Goal: Transaction & Acquisition: Purchase product/service

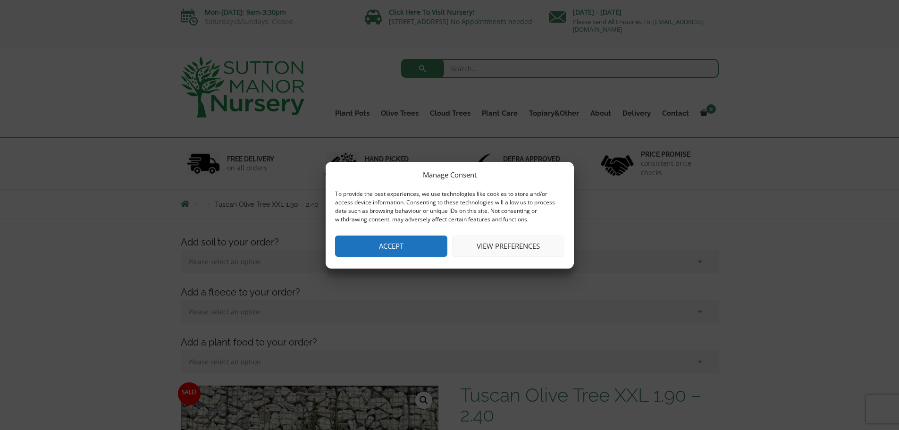
click at [413, 232] on div "Manage Consent To provide the best experiences, we use technologies like cookie…" at bounding box center [450, 215] width 248 height 107
click at [412, 245] on button "Accept" at bounding box center [391, 246] width 112 height 21
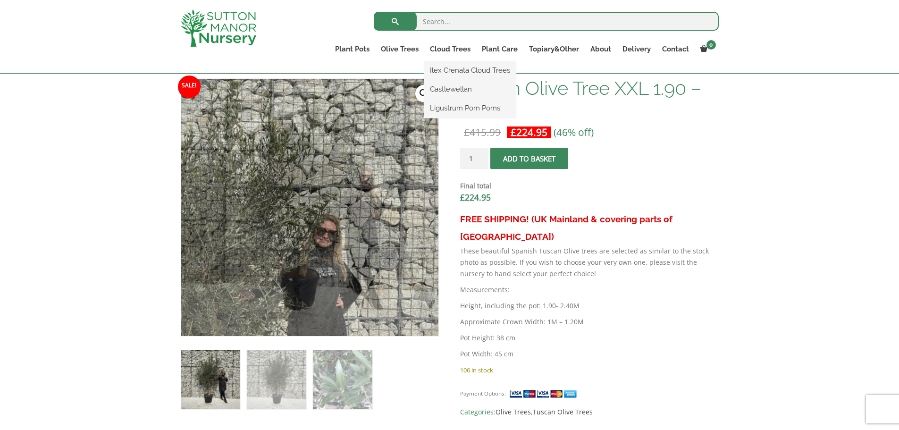
scroll to position [236, 0]
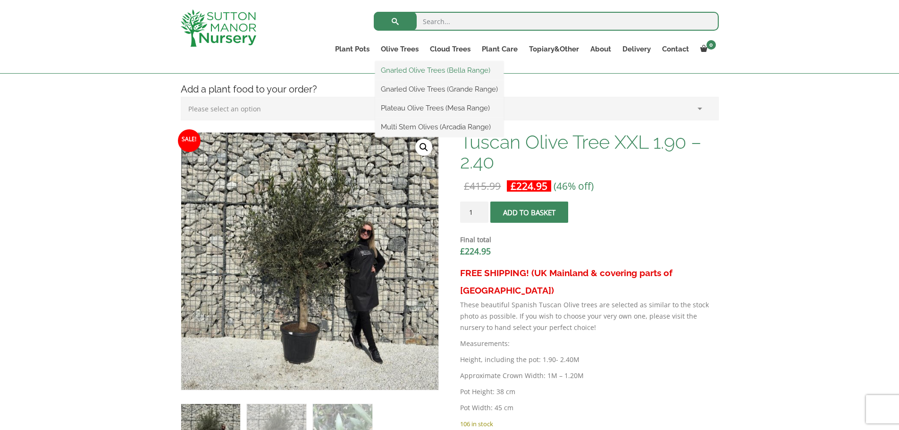
click at [440, 75] on link "Gnarled Olive Trees (Bella Range)" at bounding box center [439, 70] width 128 height 14
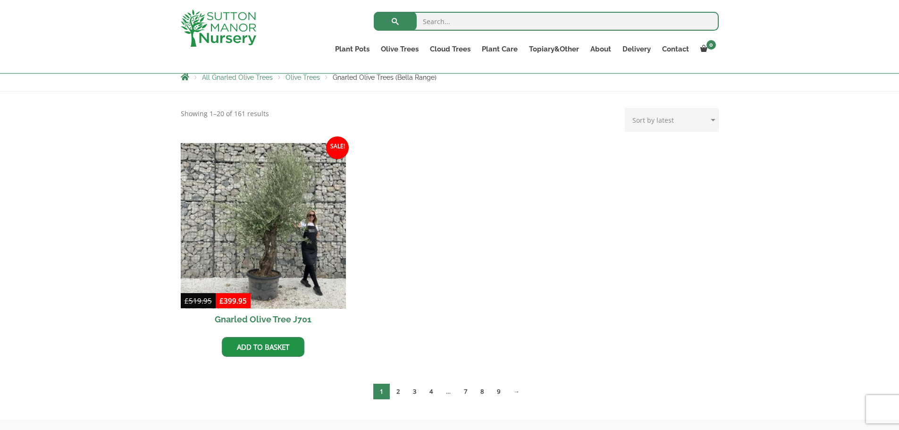
scroll to position [189, 0]
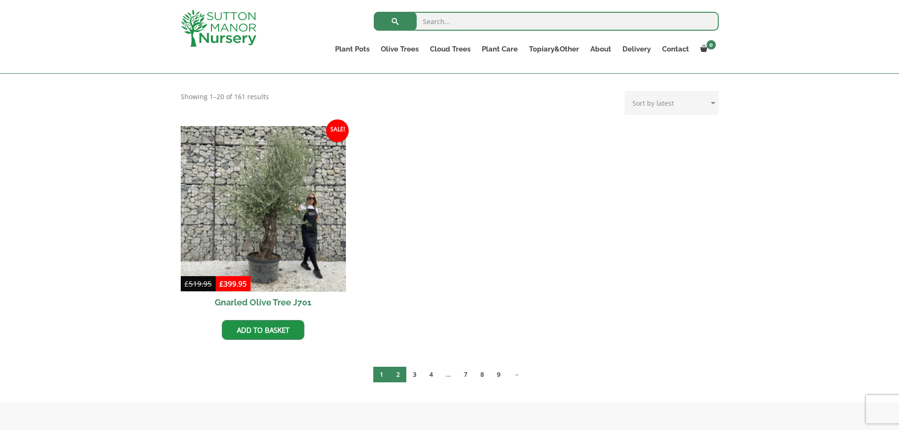
click at [395, 376] on link "2" at bounding box center [398, 375] width 17 height 16
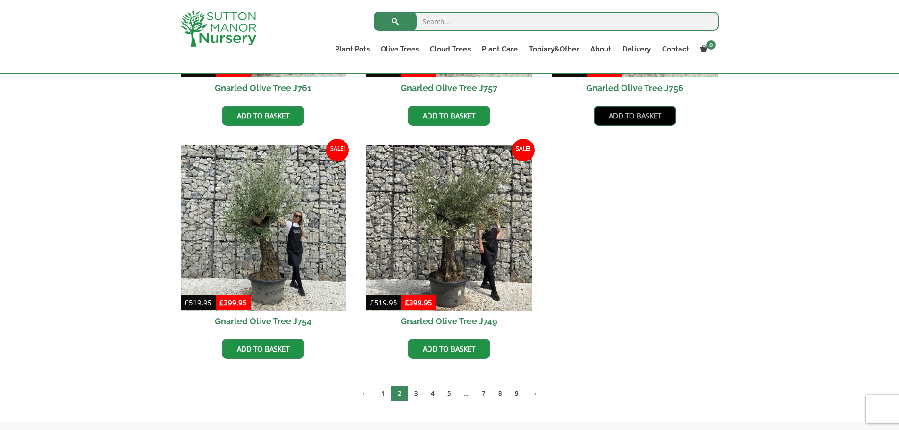
scroll to position [425, 0]
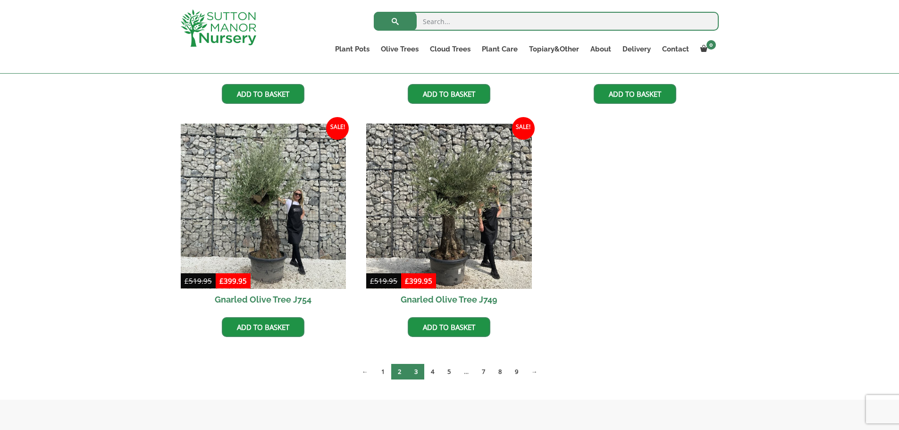
click at [408, 372] on link "3" at bounding box center [416, 372] width 17 height 16
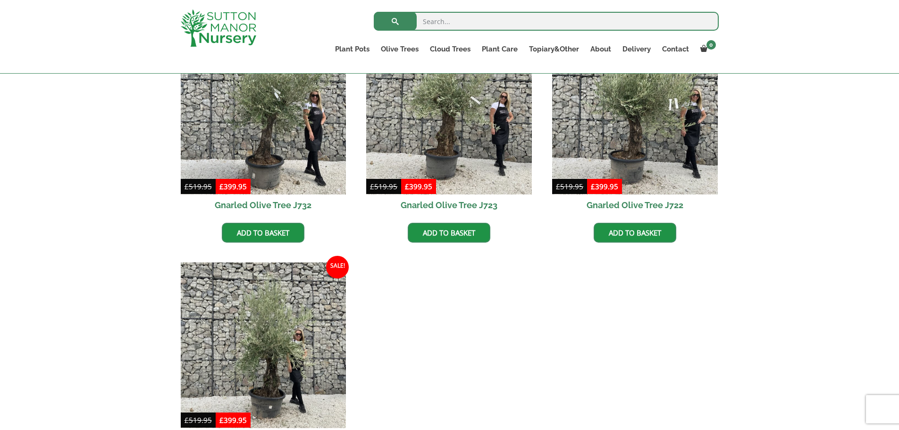
scroll to position [708, 0]
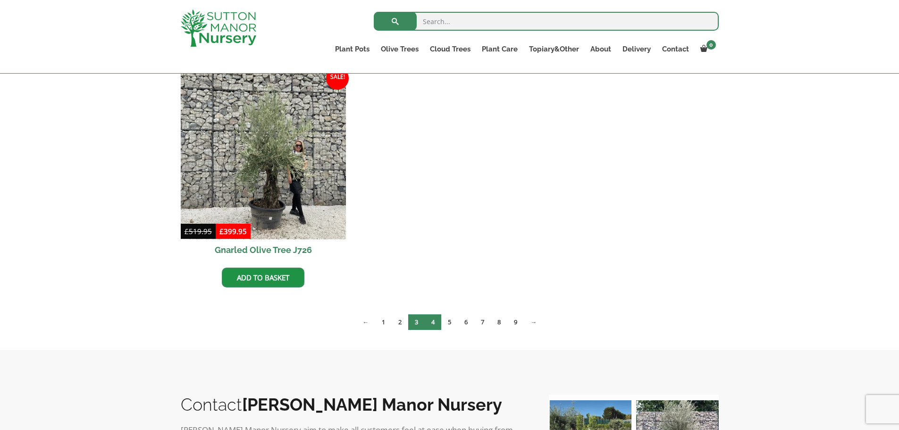
click at [435, 320] on link "4" at bounding box center [433, 322] width 17 height 16
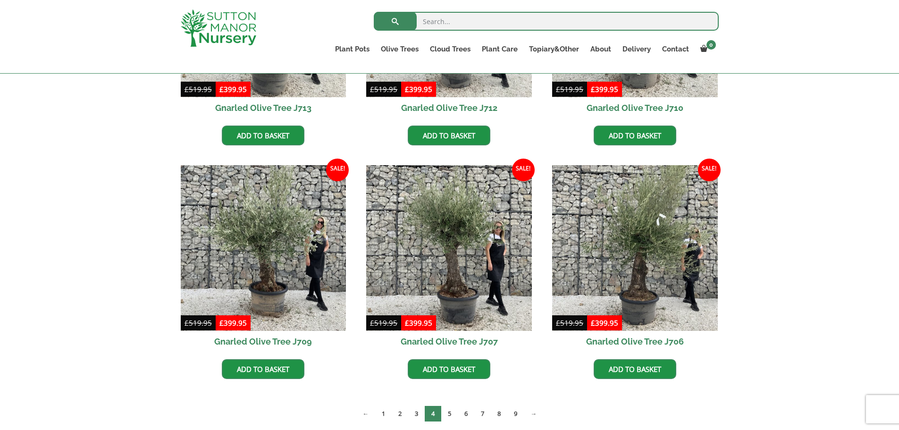
scroll to position [661, 0]
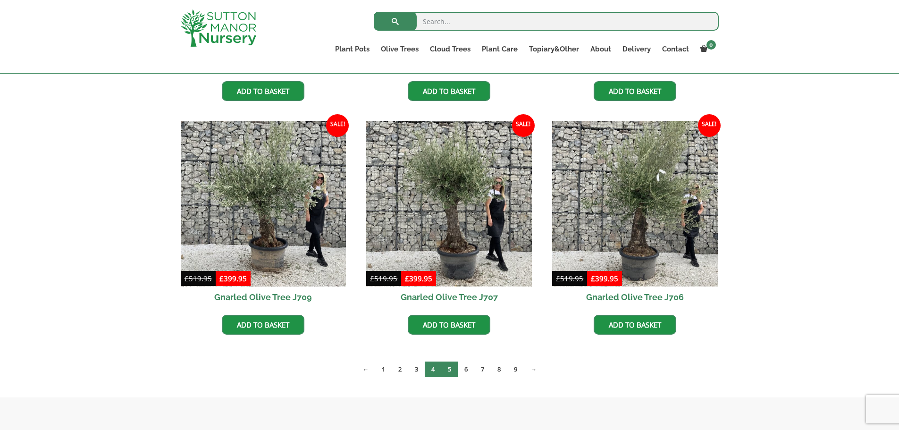
click at [453, 376] on link "5" at bounding box center [449, 370] width 17 height 16
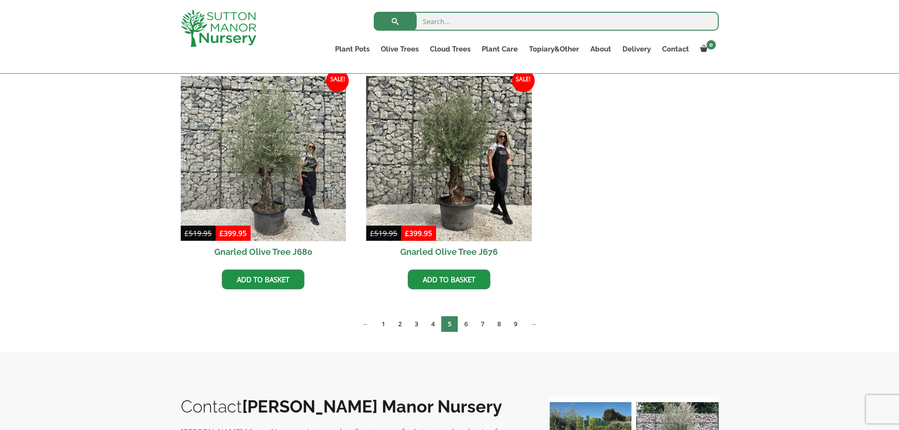
scroll to position [944, 0]
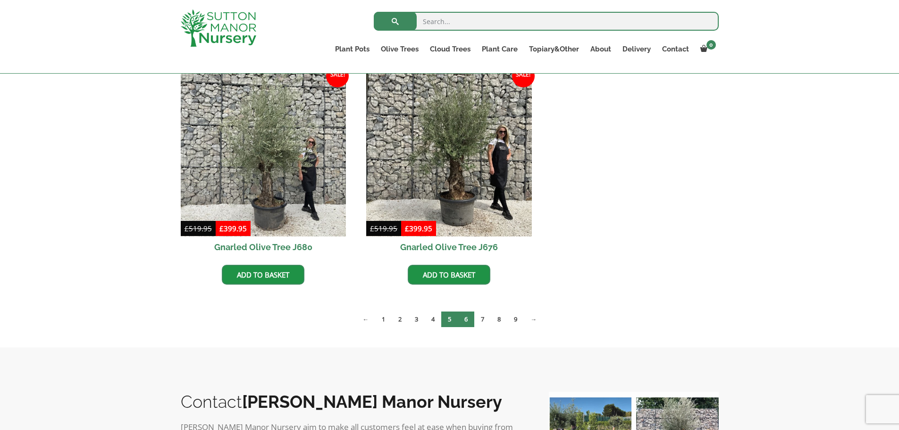
click at [469, 321] on link "6" at bounding box center [466, 320] width 17 height 16
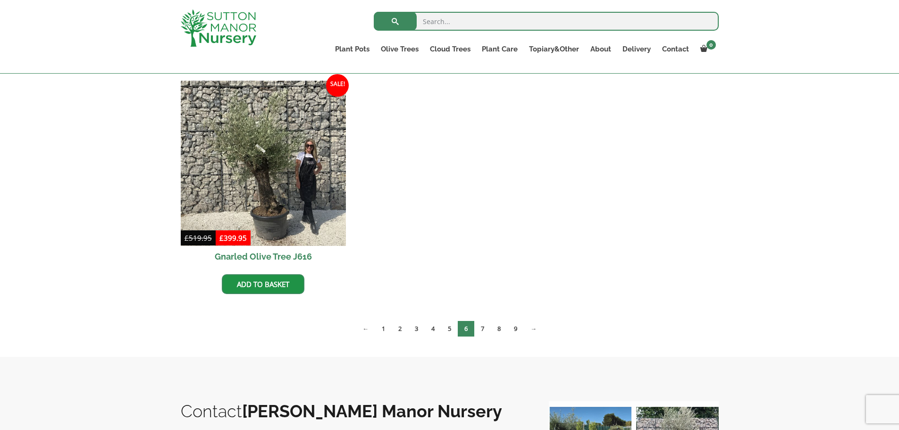
scroll to position [944, 0]
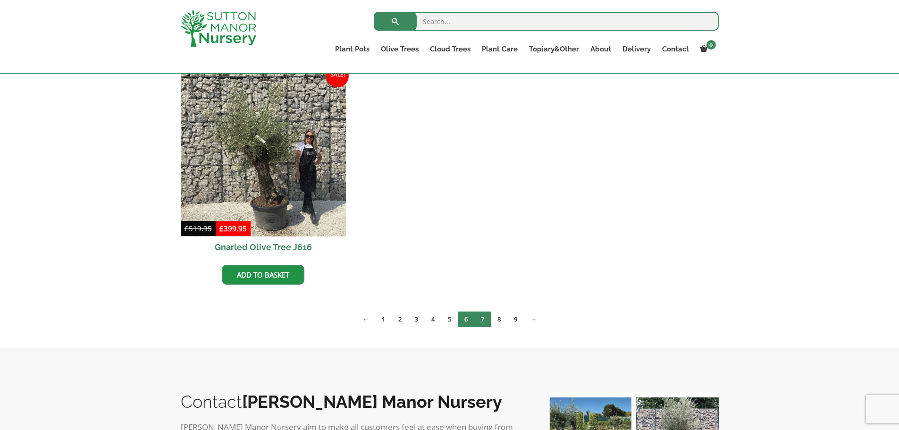
click at [485, 321] on link "7" at bounding box center [482, 320] width 17 height 16
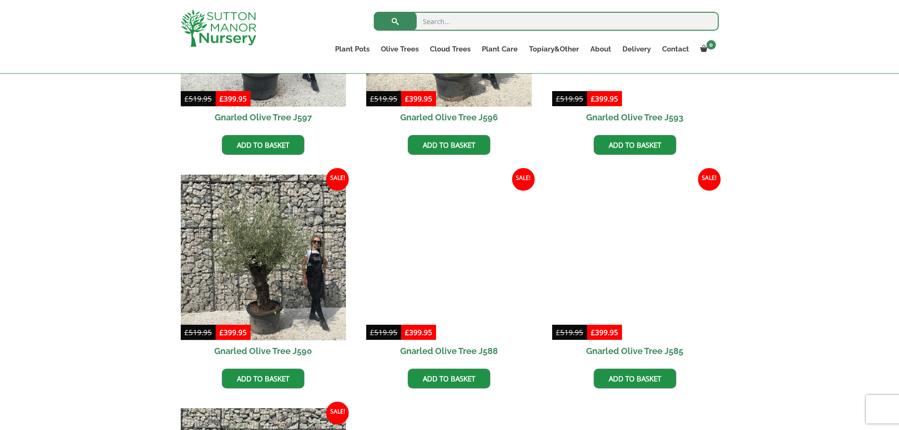
scroll to position [850, 0]
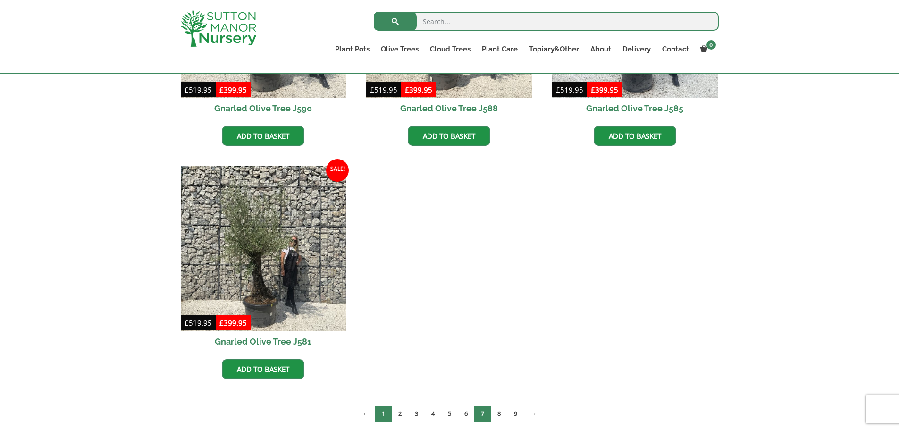
click at [384, 417] on link "1" at bounding box center [383, 414] width 17 height 16
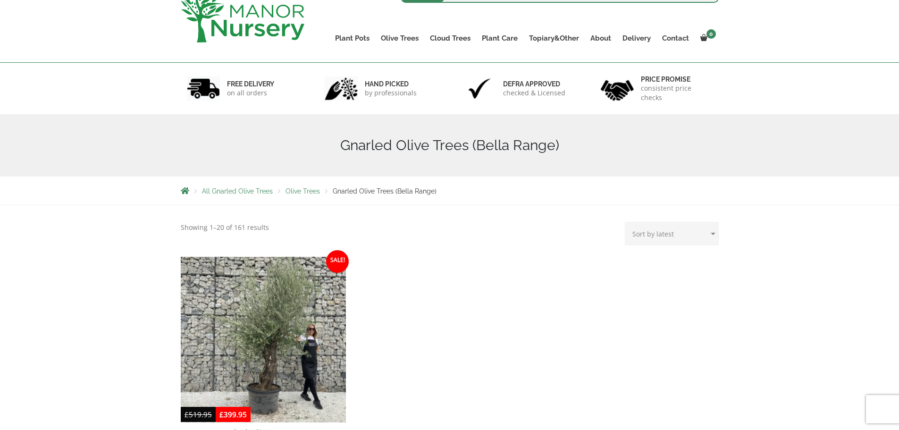
scroll to position [236, 0]
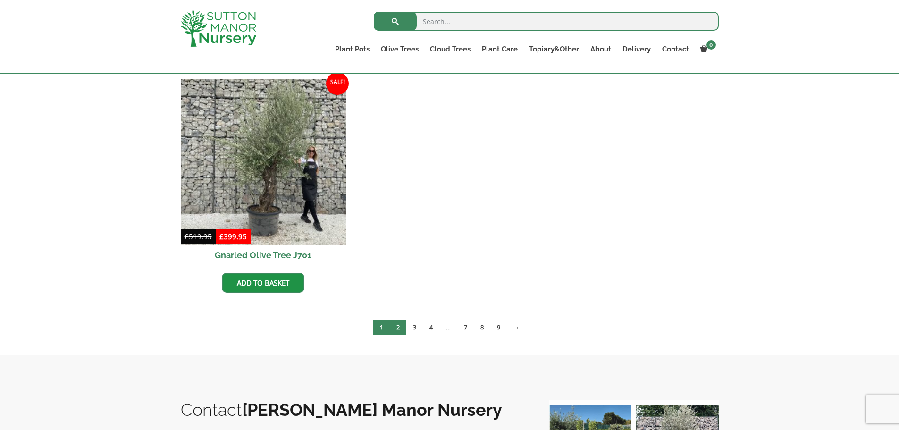
click at [397, 332] on link "2" at bounding box center [398, 328] width 17 height 16
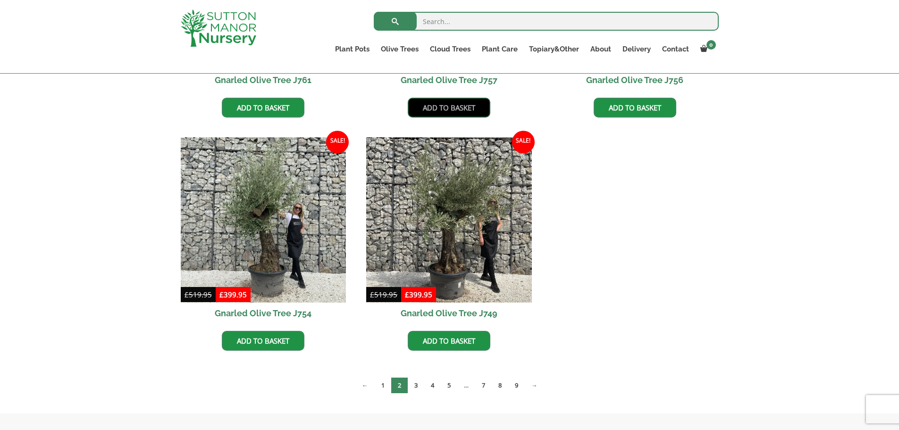
scroll to position [519, 0]
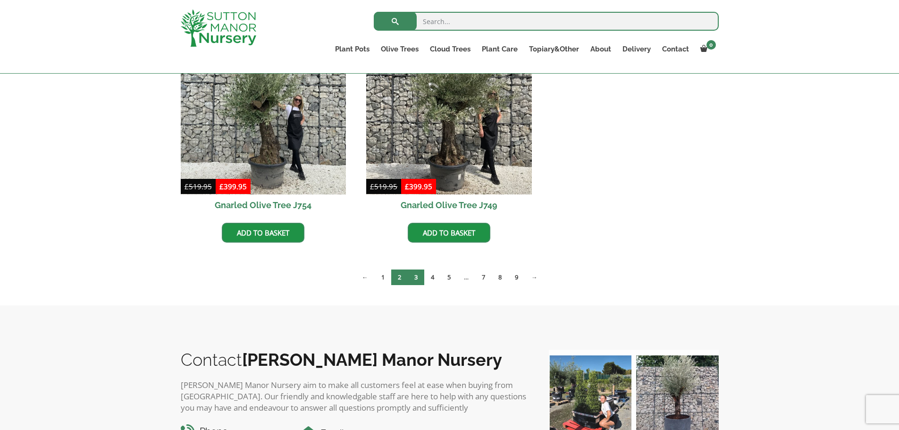
click at [420, 279] on link "3" at bounding box center [416, 278] width 17 height 16
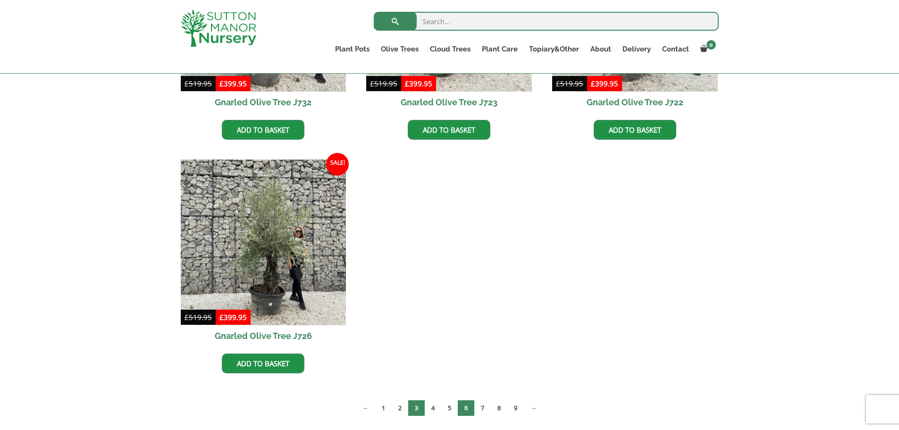
scroll to position [708, 0]
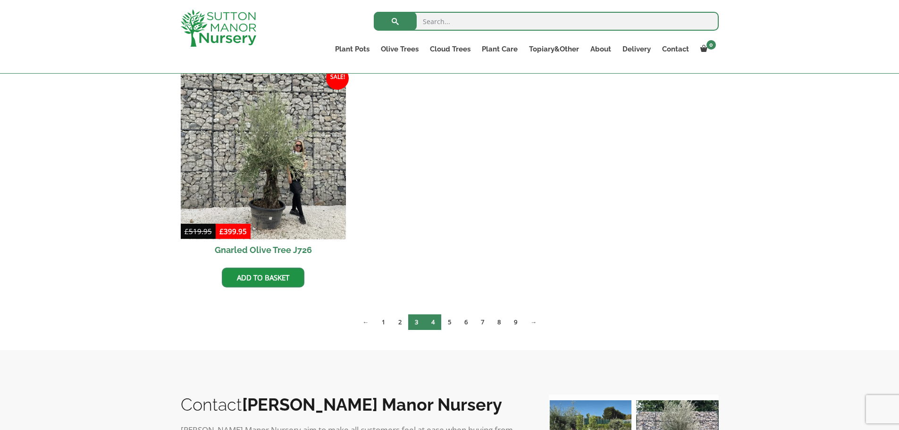
click at [434, 323] on link "4" at bounding box center [433, 322] width 17 height 16
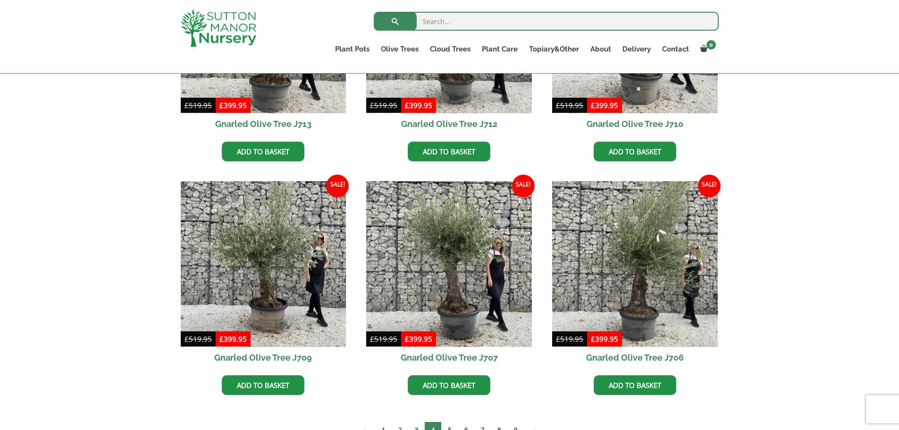
scroll to position [614, 0]
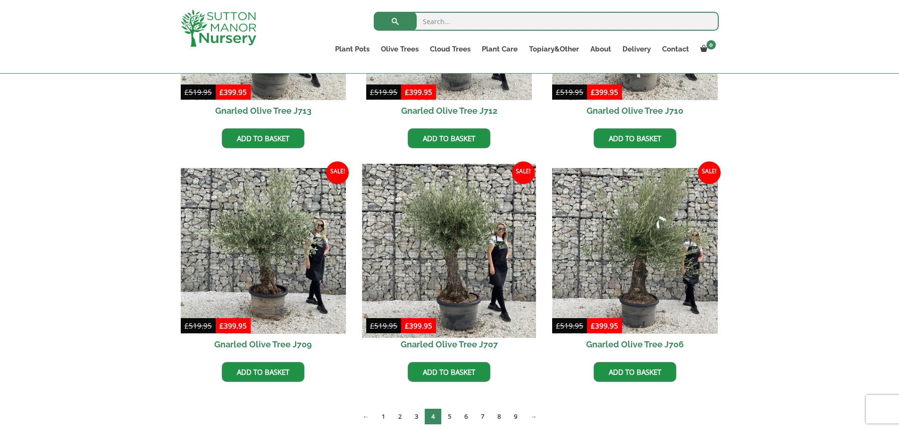
click at [474, 221] on img at bounding box center [450, 251] width 174 height 174
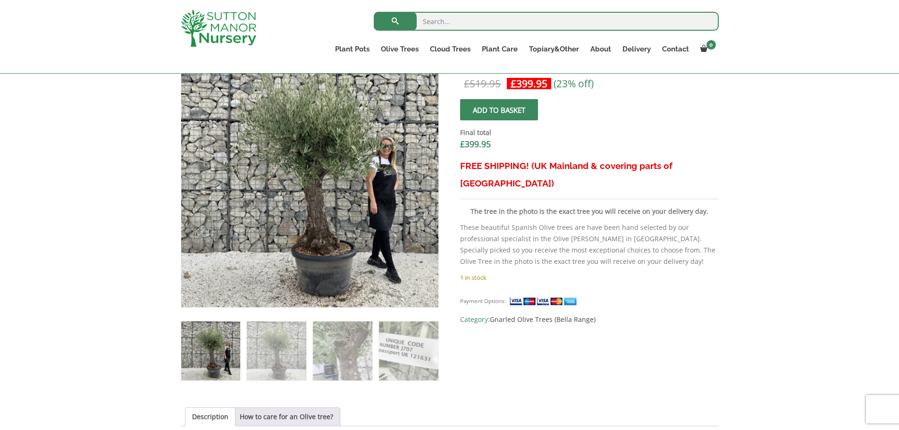
scroll to position [330, 0]
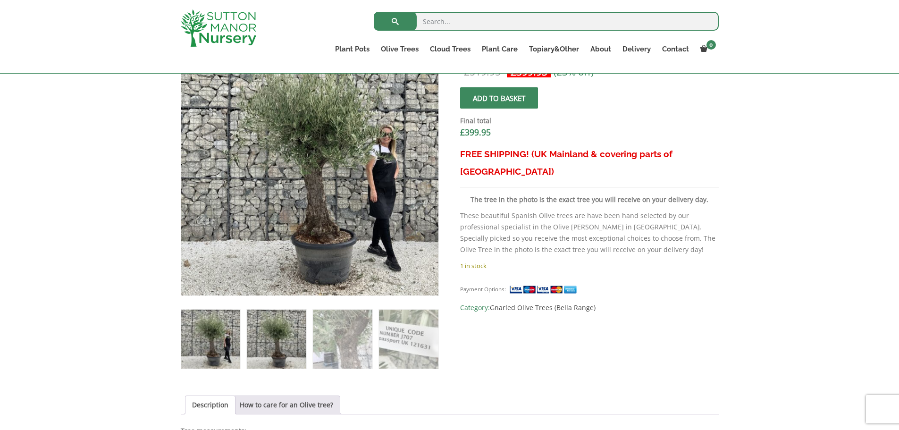
click at [280, 350] on img at bounding box center [276, 339] width 59 height 59
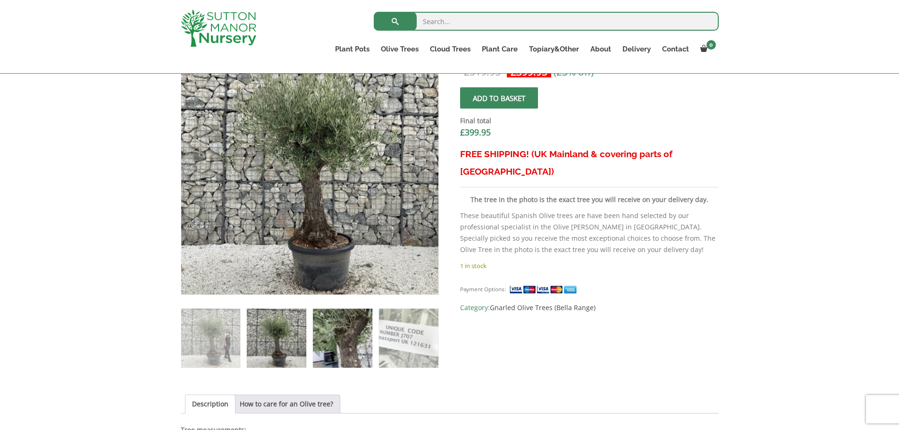
click at [346, 342] on img at bounding box center [342, 338] width 59 height 59
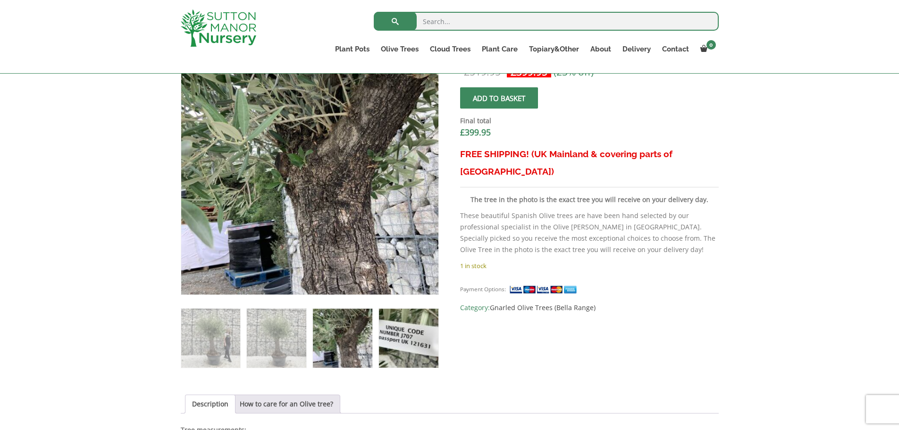
click at [417, 351] on img at bounding box center [408, 338] width 59 height 59
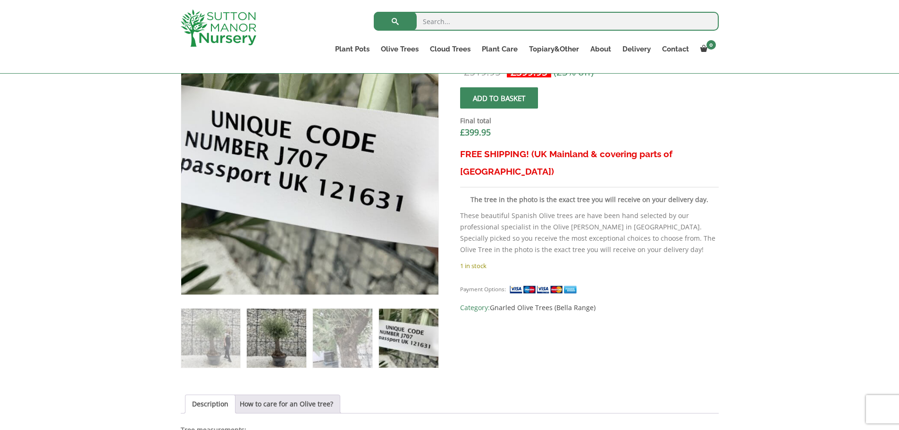
click at [280, 354] on img at bounding box center [276, 338] width 59 height 59
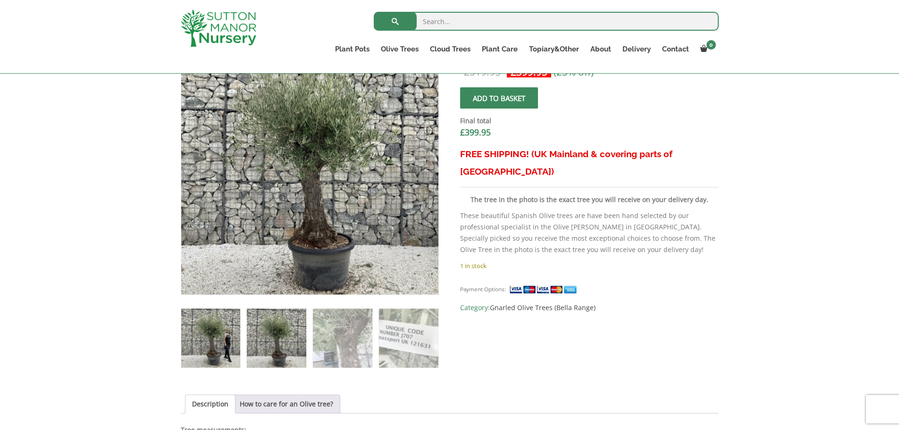
click at [228, 340] on img at bounding box center [210, 338] width 59 height 59
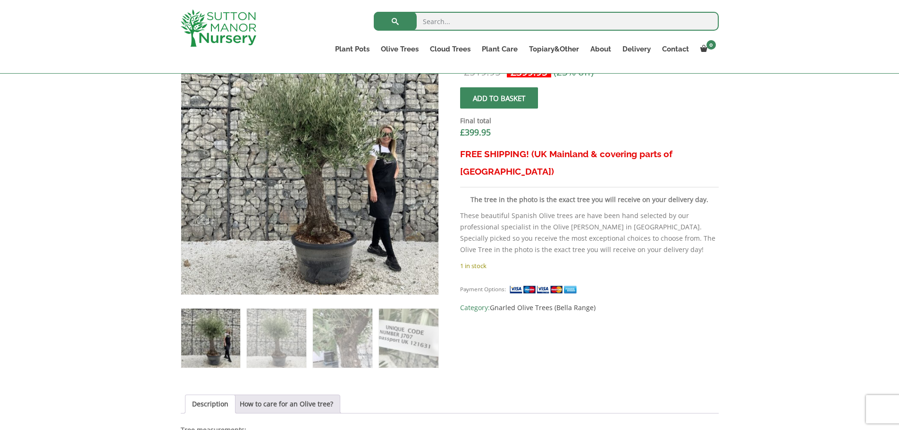
click at [521, 100] on button "Add to basket" at bounding box center [499, 97] width 78 height 21
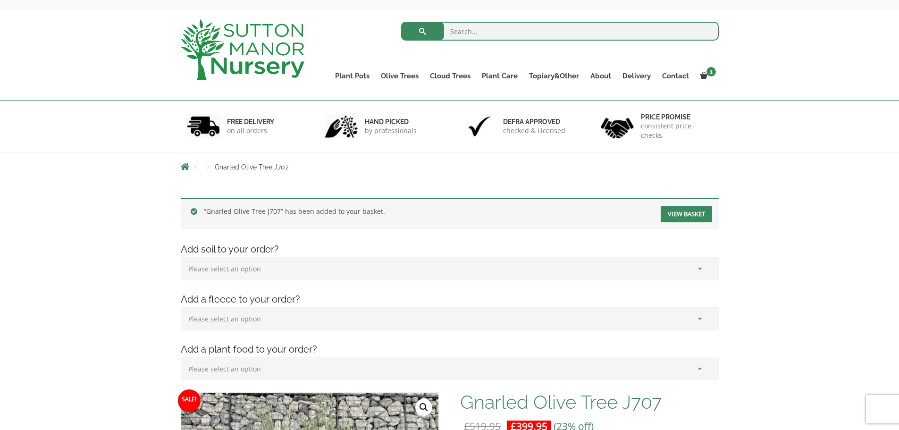
scroll to position [94, 0]
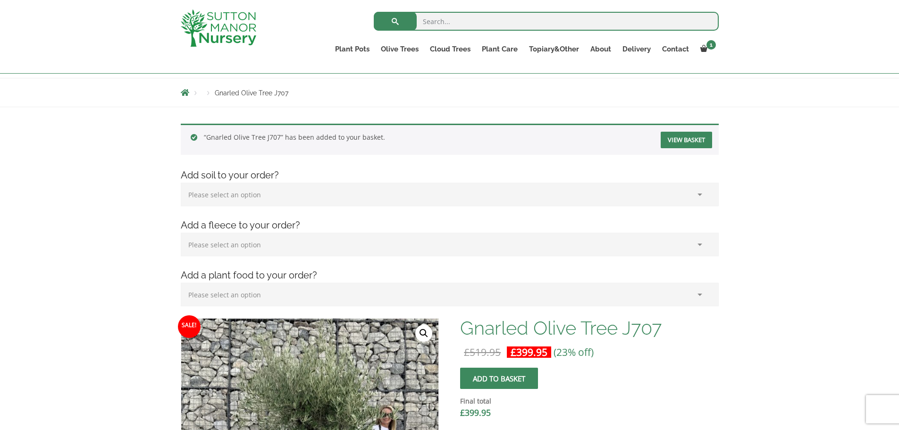
click at [693, 201] on select "Please select an option (x1) 75L Bag (£34.99) (x2) 75L Bag (£69.98) (x3) 75L Ba…" at bounding box center [450, 195] width 538 height 24
click at [351, 243] on select "Please select an option (x1) Horticultural Fleece (£24.95)" at bounding box center [450, 245] width 538 height 24
click at [355, 243] on select "Please select an option (x1) Horticultural Fleece (£24.95)" at bounding box center [450, 245] width 538 height 24
click at [339, 285] on select "Please select an option (x1) Plant Food (£19.99) (x2) Plant Food (£39.98)" at bounding box center [450, 295] width 538 height 24
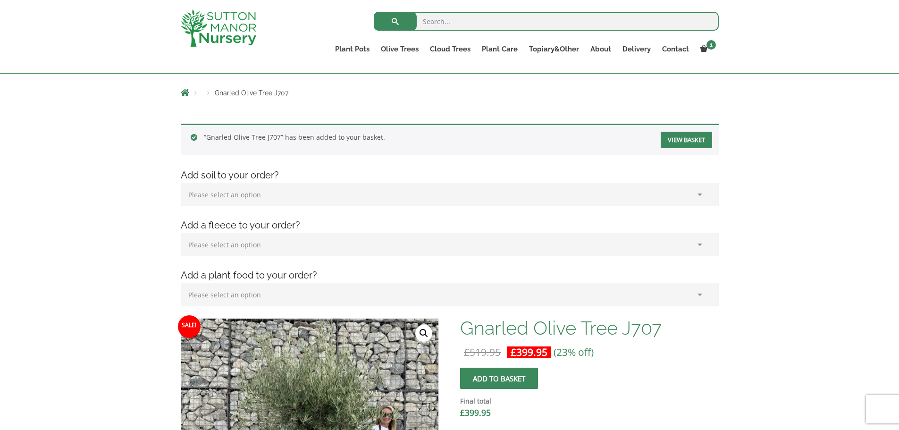
click at [339, 280] on h4 "Add a plant food to your order?" at bounding box center [450, 275] width 552 height 15
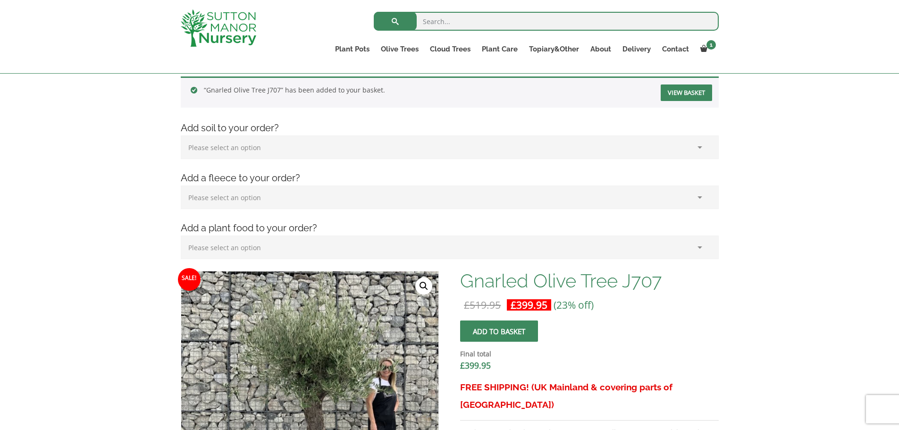
click at [338, 241] on select "Please select an option (x1) Plant Food (£19.99) (x2) Plant Food (£39.98)" at bounding box center [450, 248] width 538 height 24
select select "(x1) Plant Food_0"
click at [181, 236] on select "Please select an option (x1) Plant Food (£19.99) (x2) Plant Food (£39.98)" at bounding box center [450, 248] width 538 height 24
click at [338, 139] on select "Please select an option (x1) 75L Bag (£34.99) (x2) 75L Bag (£69.98) (x3) 75L Ba…" at bounding box center [450, 147] width 538 height 24
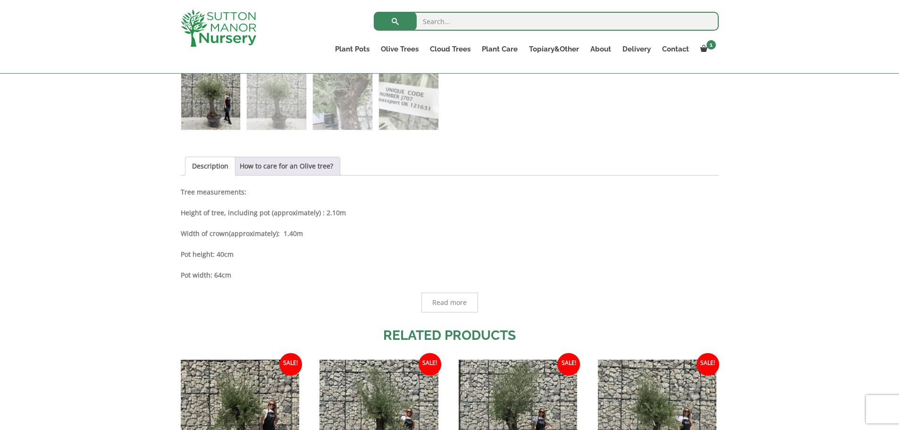
scroll to position [708, 0]
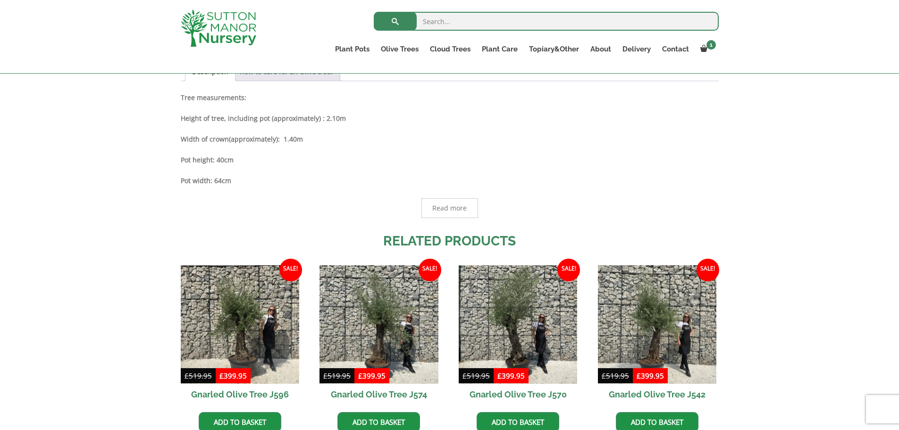
click at [304, 79] on link "How to care for an Olive tree?" at bounding box center [286, 72] width 93 height 18
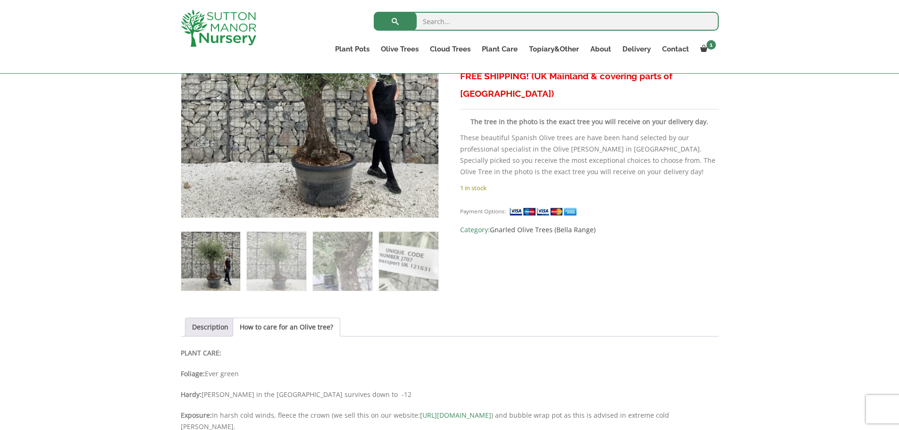
scroll to position [614, 0]
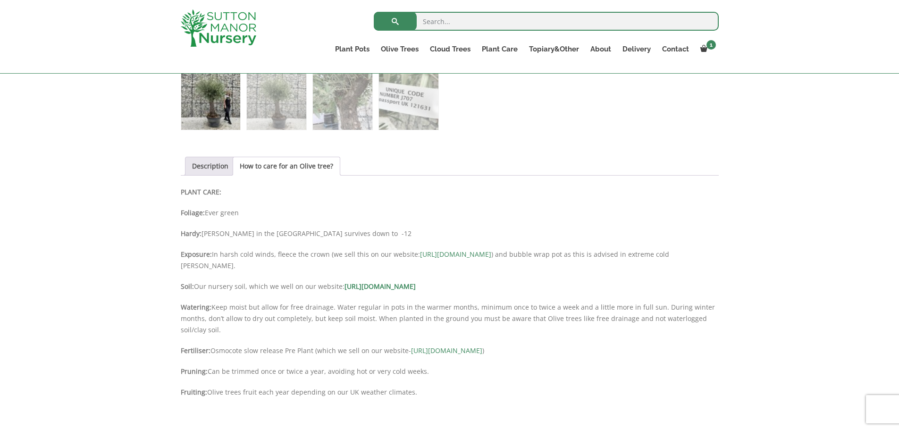
click at [455, 253] on link "https://www.suttonmanornursery.co.uk/plant-care-products/horticultural-fleece/" at bounding box center [455, 254] width 71 height 9
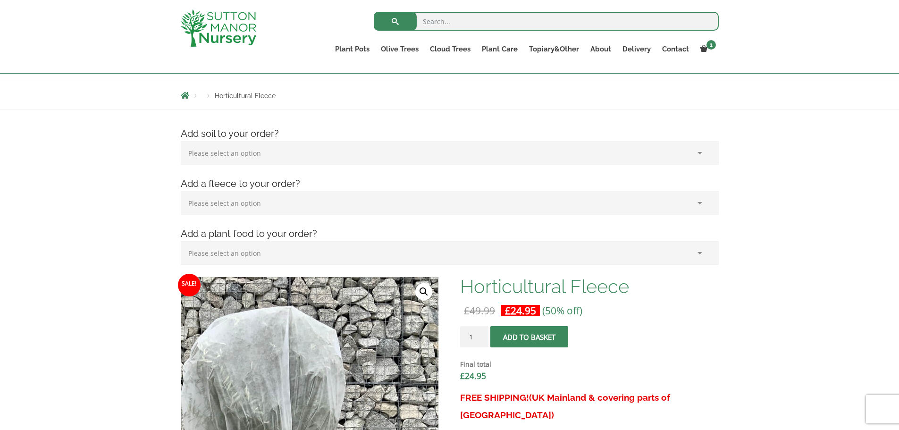
scroll to position [236, 0]
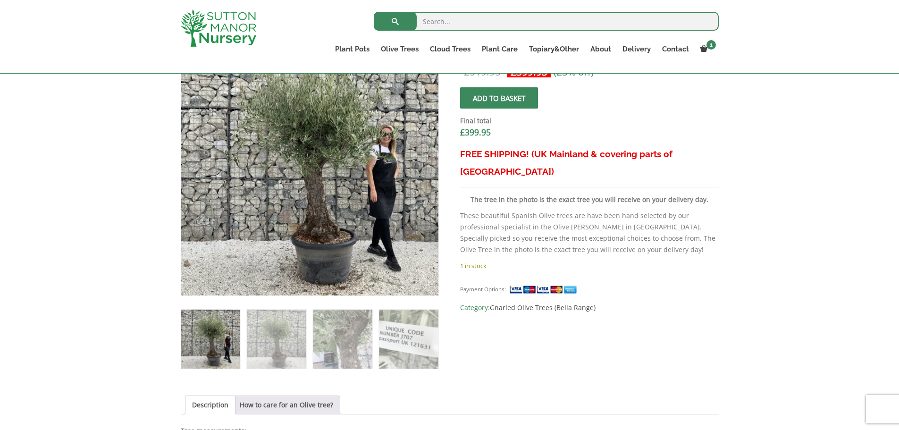
scroll to position [330, 0]
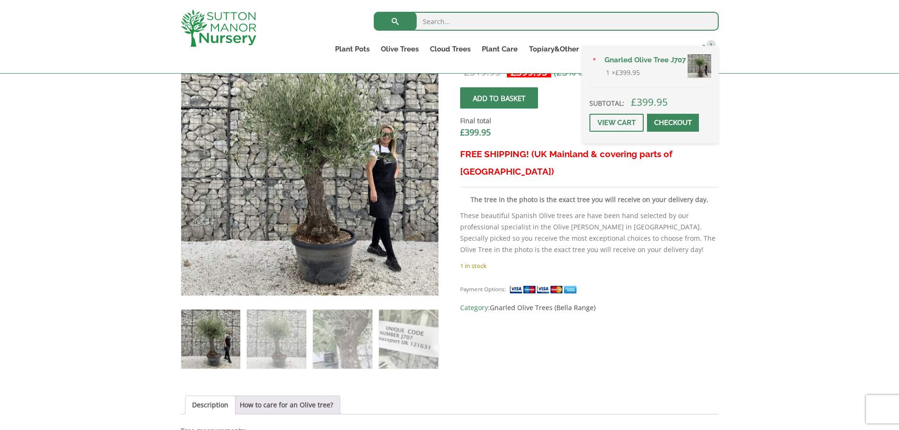
click at [705, 46] on div "× Gnarled Olive Tree J707 1 × £ 399.95 Subtotal: £ 399.95 View cart Checkout" at bounding box center [651, 95] width 136 height 98
click at [673, 123] on span at bounding box center [673, 123] width 0 height 0
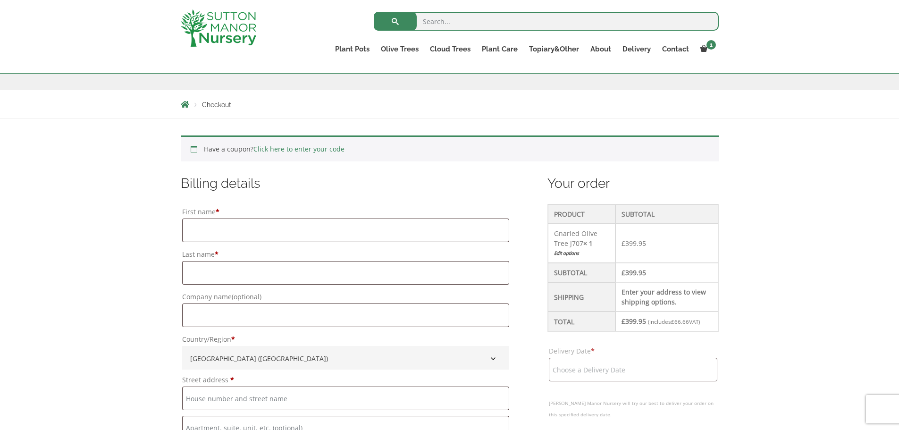
scroll to position [236, 0]
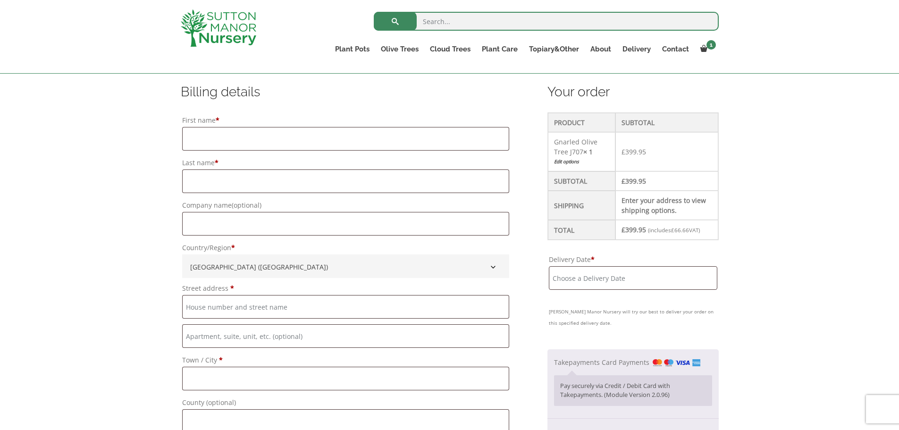
click at [605, 274] on input "Delivery Date *" at bounding box center [633, 278] width 168 height 24
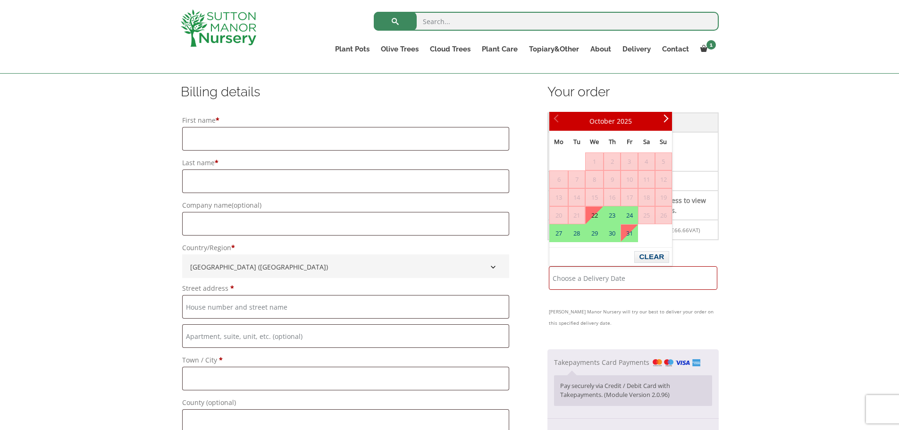
click at [591, 214] on link "22" at bounding box center [594, 215] width 17 height 17
type input "22 October, 2025"
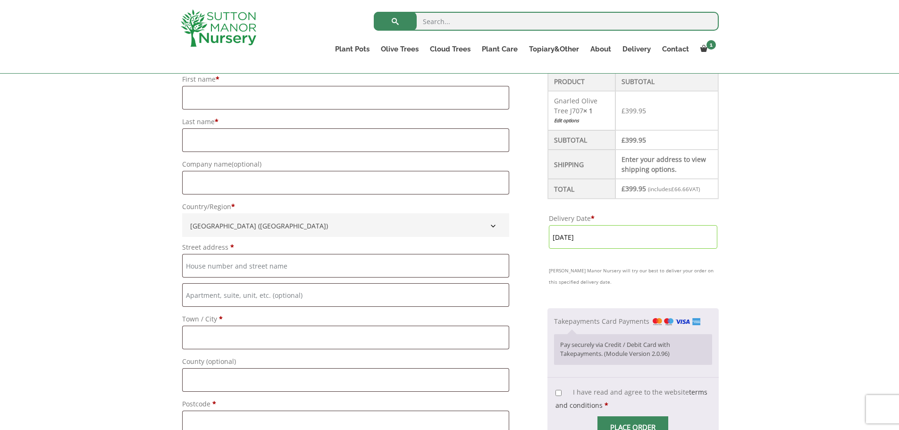
scroll to position [330, 0]
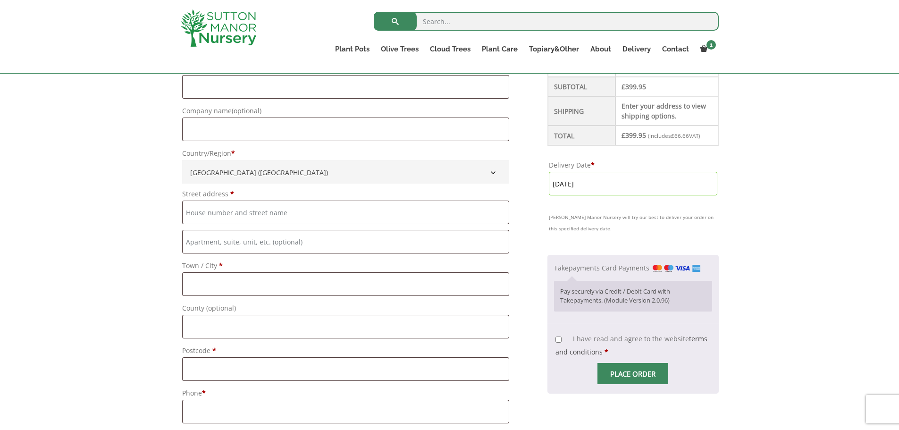
click at [558, 340] on input "I have read and agree to the website terms and conditions *" at bounding box center [559, 340] width 6 height 6
checkbox input "true"
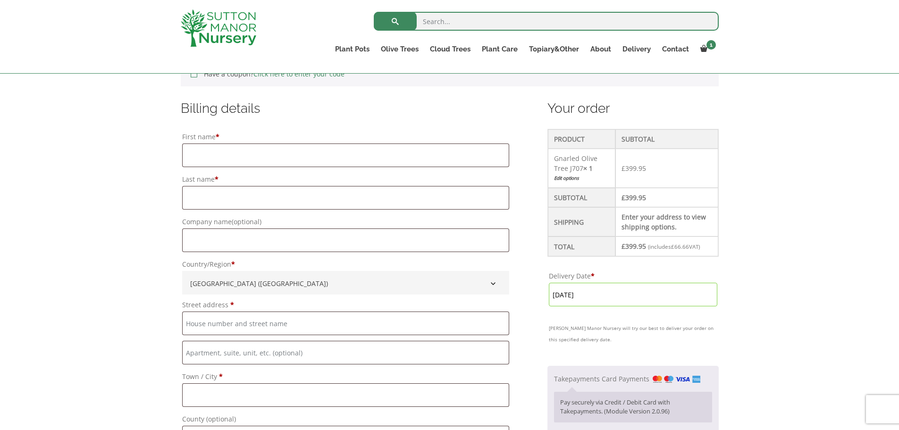
scroll to position [236, 0]
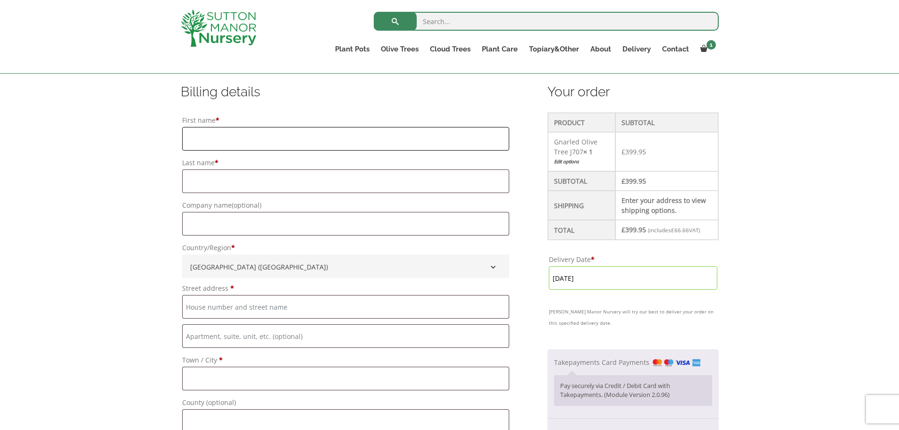
click at [228, 134] on input "First name *" at bounding box center [346, 139] width 328 height 24
click at [245, 95] on h3 "Billing details" at bounding box center [346, 91] width 330 height 17
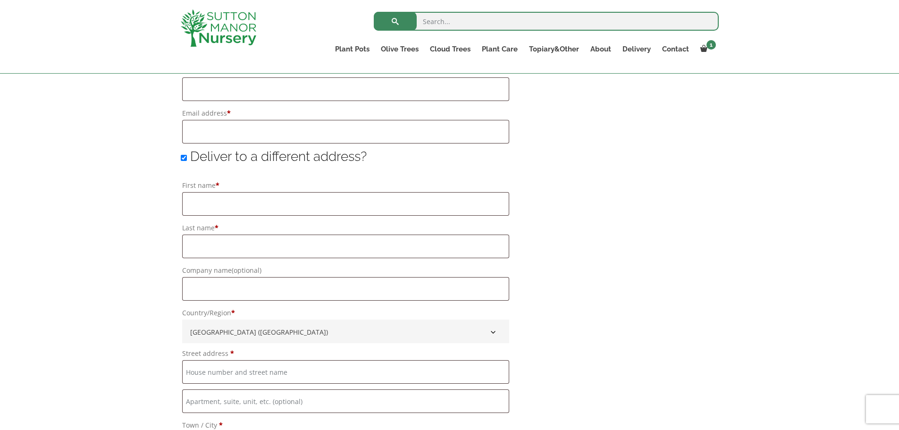
scroll to position [661, 0]
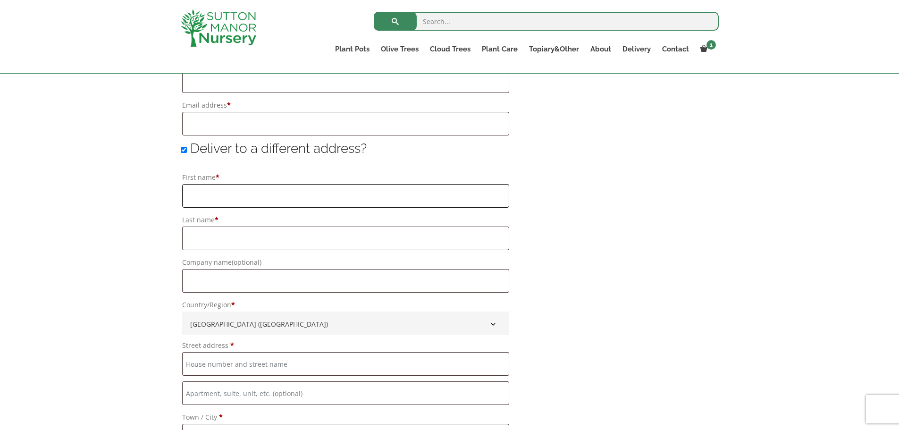
click at [200, 195] on input "First name *" at bounding box center [346, 196] width 328 height 24
type input "ROBERT"
type input "PARKIN"
type input "Parkins Accountants Ltd"
type input "Parkins Chartered Accountants LTD, Moor Park House"
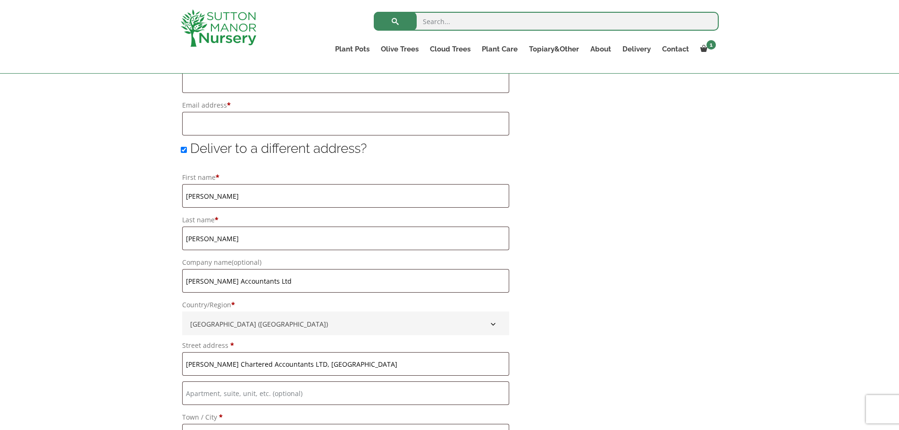
type input "Bawtry Road, Wickersley"
type input "ROTHERHAM"
type input "South Yorkshire"
type input "s66 2bl"
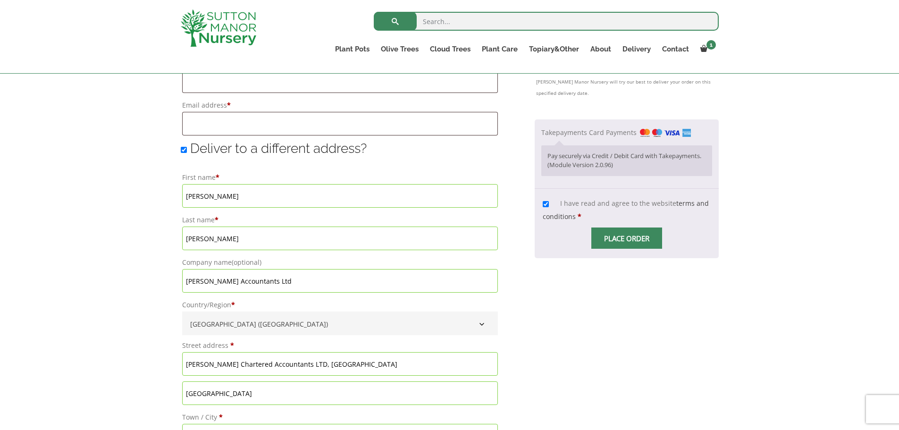
drag, startPoint x: 287, startPoint y: 280, endPoint x: 162, endPoint y: 276, distance: 125.2
click at [162, 276] on div "Have a coupon? Click here to enter your code Apply coupon Billing details First…" at bounding box center [449, 107] width 899 height 1009
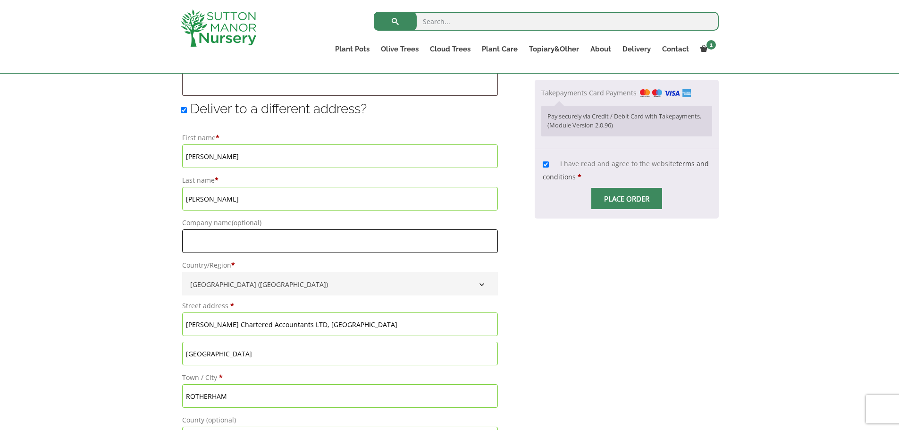
scroll to position [755, 0]
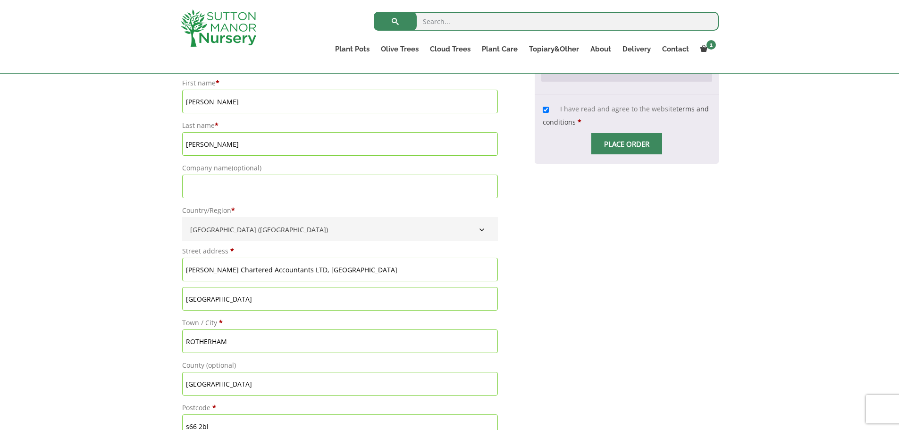
drag, startPoint x: 390, startPoint y: 276, endPoint x: 154, endPoint y: 262, distance: 236.5
click at [154, 262] on div "Have a coupon? Click here to enter your code Apply coupon Billing details First…" at bounding box center [449, 12] width 899 height 1009
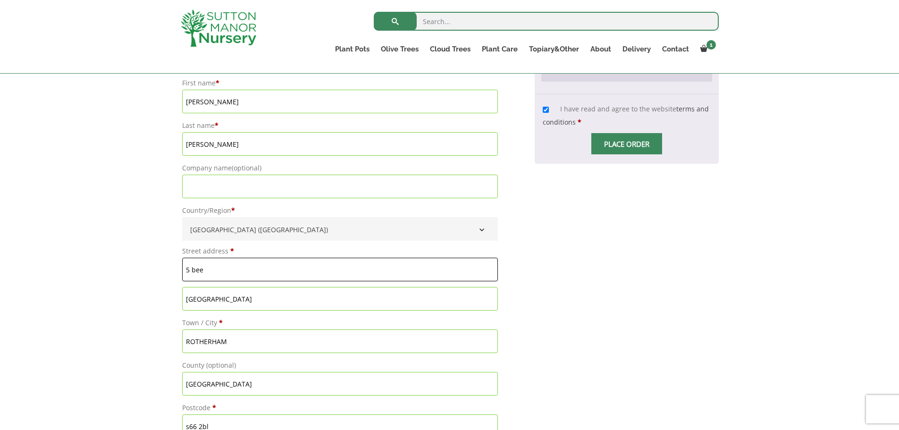
type input "[STREET_ADDRESS]"
drag, startPoint x: 282, startPoint y: 298, endPoint x: 146, endPoint y: 290, distance: 136.2
click at [146, 290] on div "Have a coupon? Click here to enter your code Apply coupon Billing details First…" at bounding box center [449, 12] width 899 height 1009
type input "Brecks"
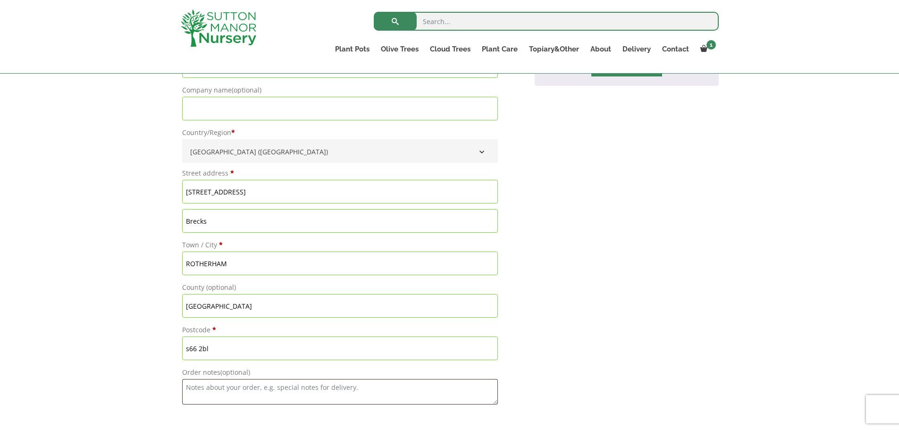
scroll to position [850, 0]
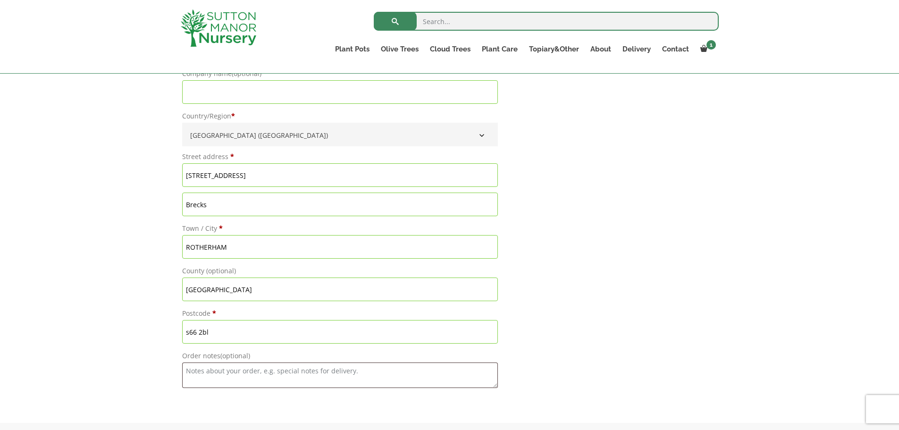
drag, startPoint x: 191, startPoint y: 329, endPoint x: 156, endPoint y: 330, distance: 34.5
type input "S65 3HN"
click at [339, 379] on textarea "Order notes (optional)" at bounding box center [340, 375] width 316 height 25
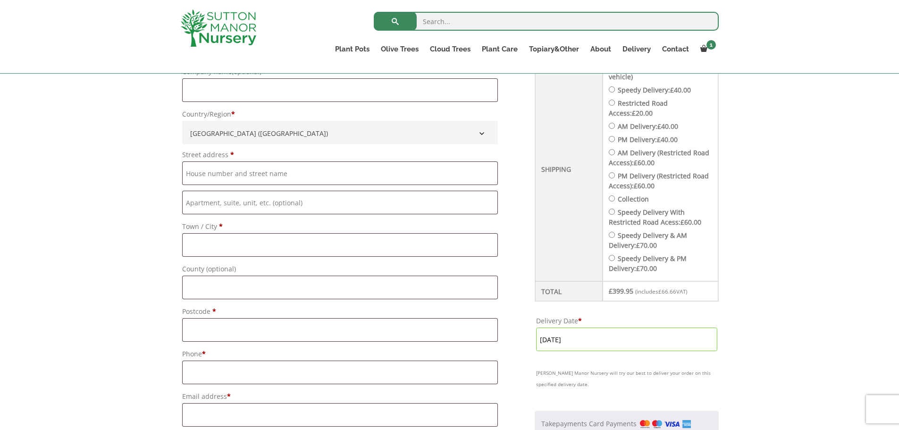
scroll to position [236, 0]
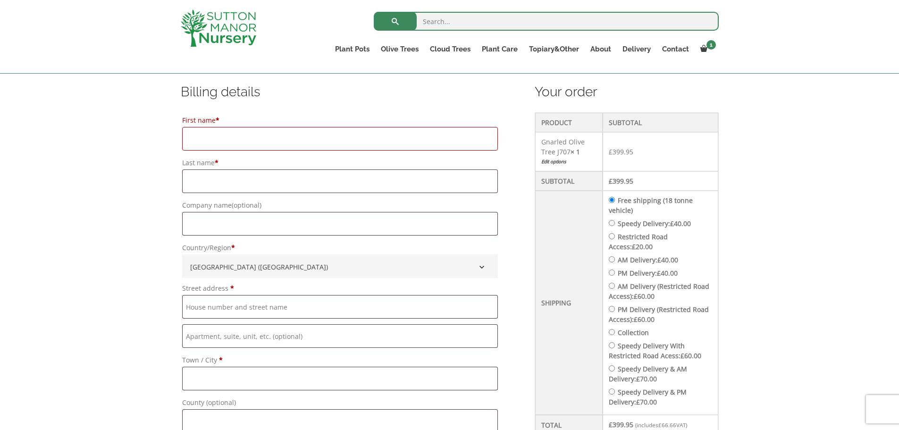
type textarea "Please call [PHONE_NUMBER] (Rob) or 07515936999 ([GEOGRAPHIC_DATA]) when on rou…"
click at [278, 131] on input "First name *" at bounding box center [340, 139] width 316 height 24
type input "Tony"
type input "Parkin"
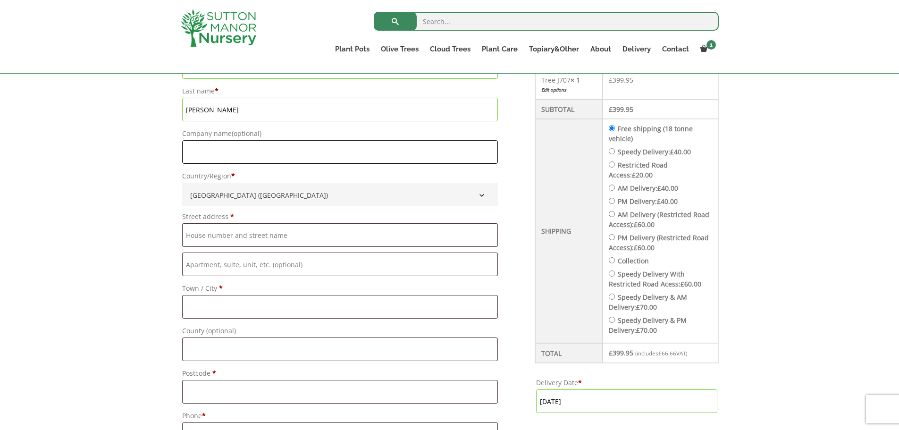
scroll to position [330, 0]
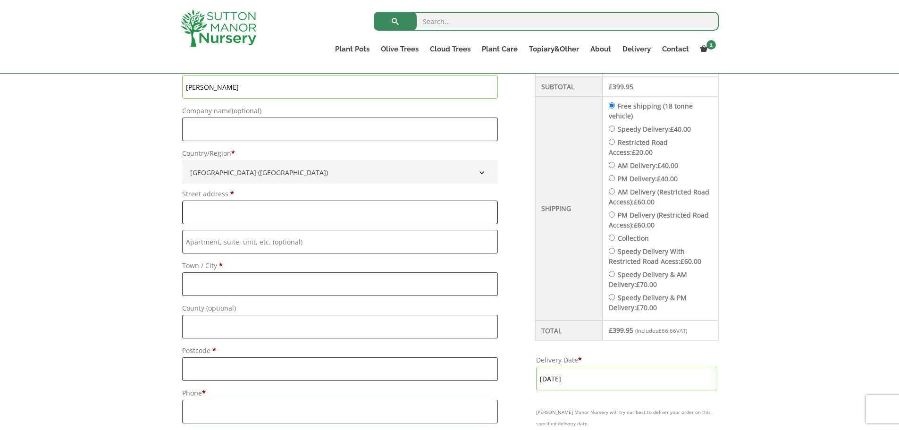
click at [260, 209] on input "Street address *" at bounding box center [340, 213] width 316 height 24
type input "[STREET_ADDRESS]"
type input "Flanderwell"
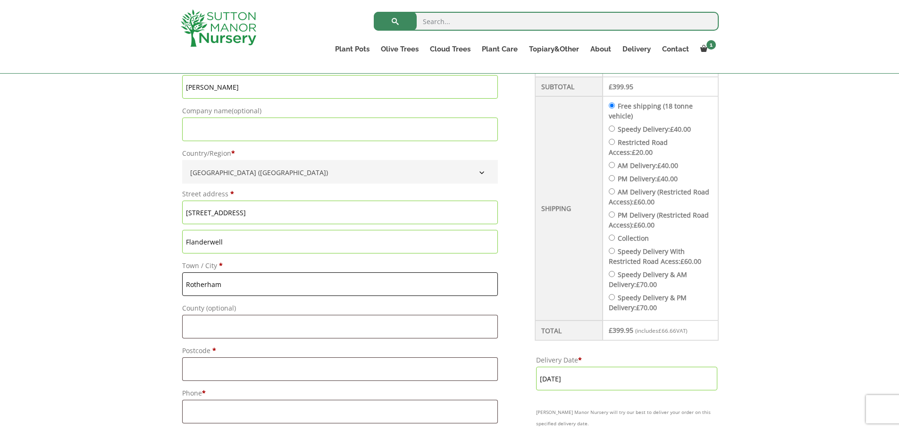
type input "Rotherham"
click at [278, 362] on input "Postcode *" at bounding box center [340, 369] width 316 height 24
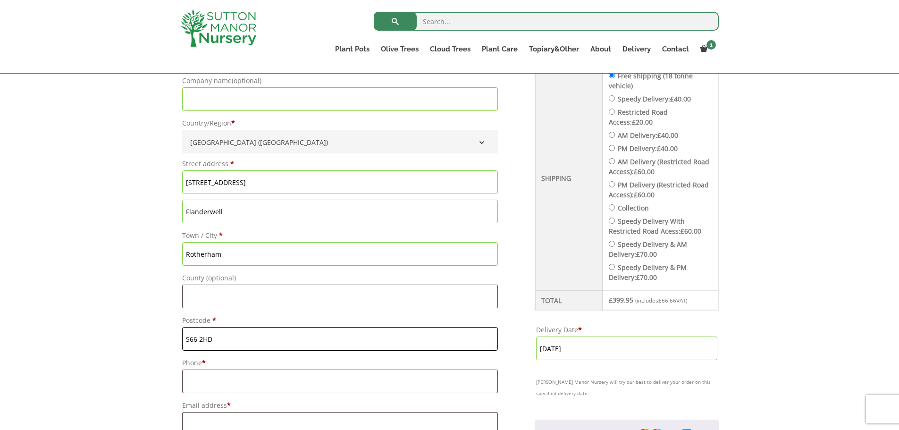
scroll to position [378, 0]
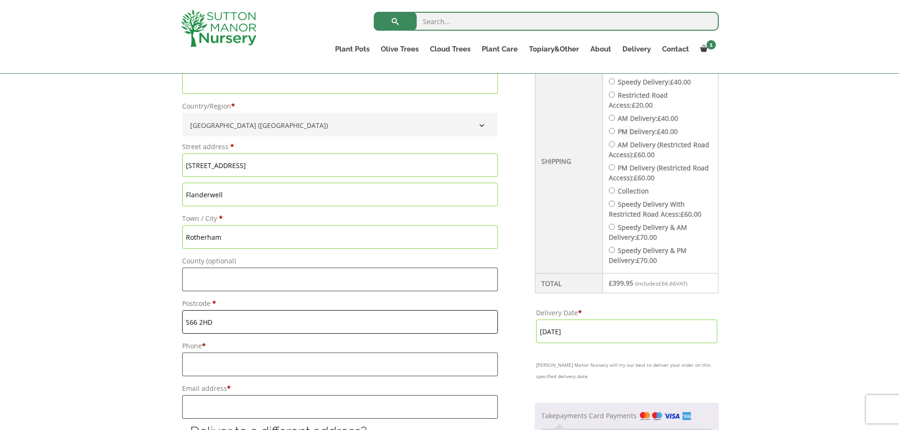
type input "S66 2HD"
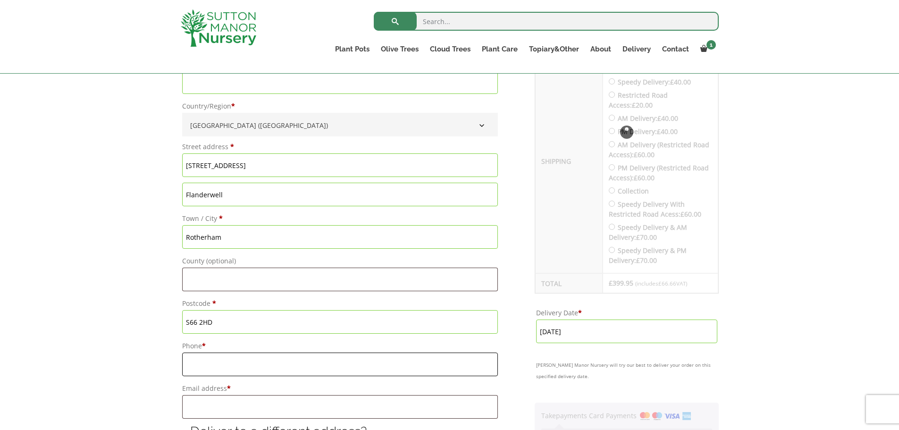
click at [276, 359] on input "Phone *" at bounding box center [340, 365] width 316 height 24
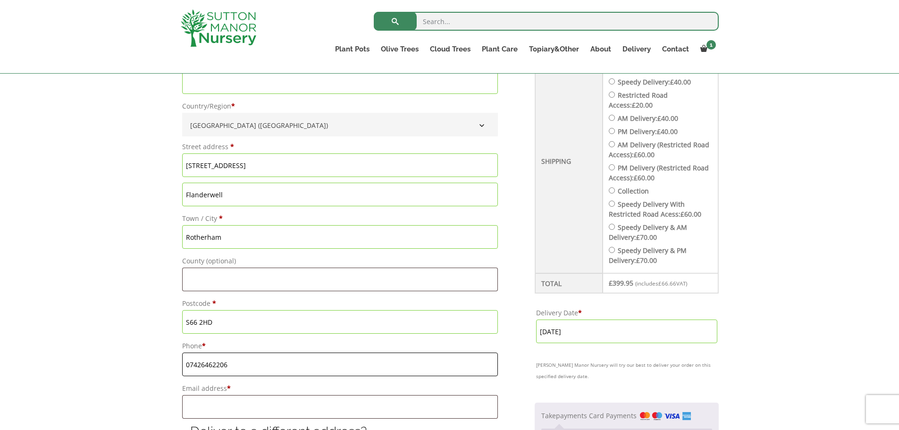
type input "07426462206"
type input "[EMAIL_ADDRESS][DOMAIN_NAME]"
click at [38, 322] on div "Have a coupon? Click here to enter your code Apply coupon Billing details First…" at bounding box center [449, 390] width 899 height 1009
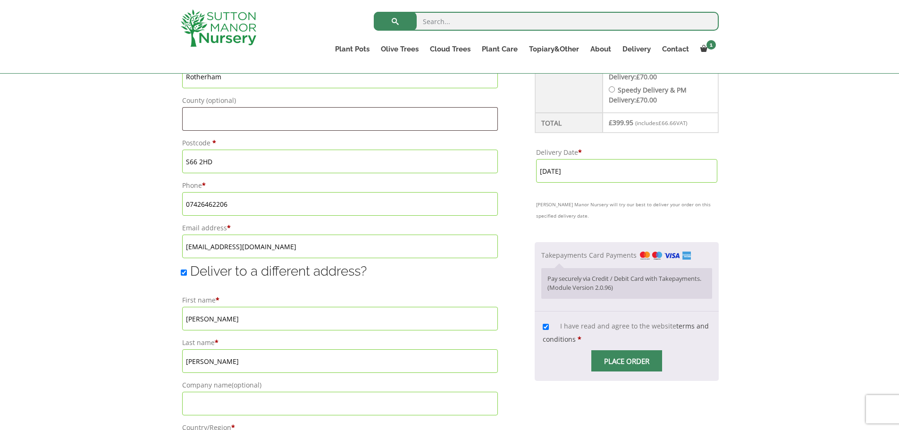
scroll to position [566, 0]
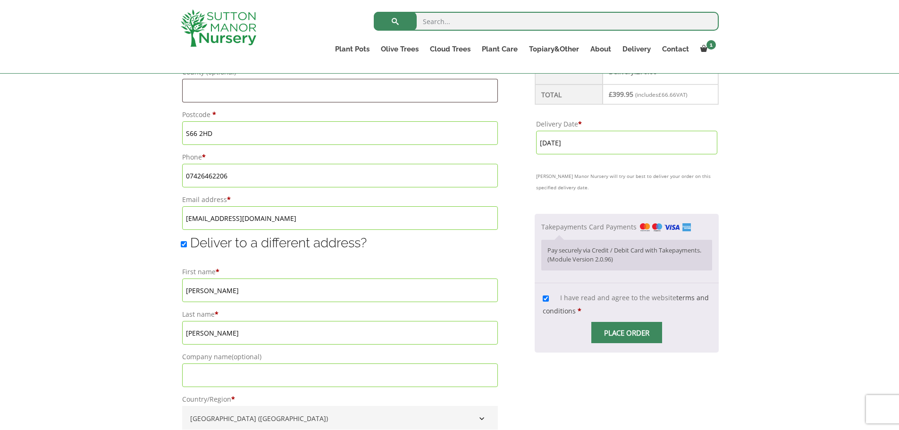
click at [627, 333] on span "Checkout" at bounding box center [627, 333] width 0 height 0
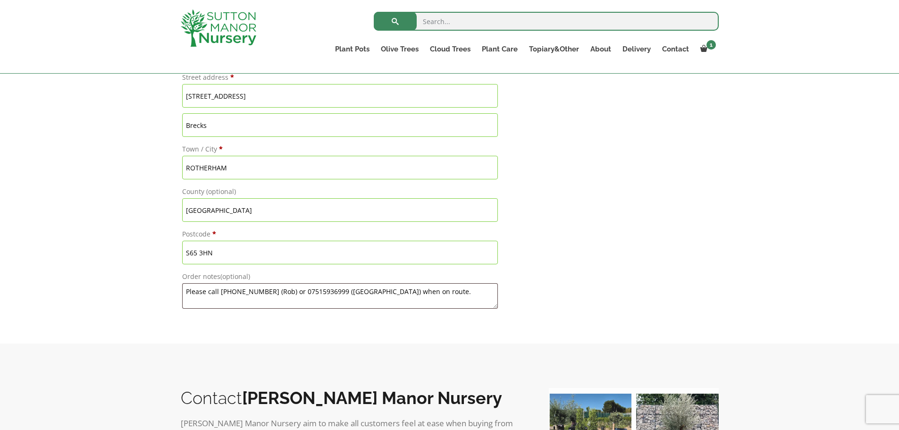
scroll to position [897, 0]
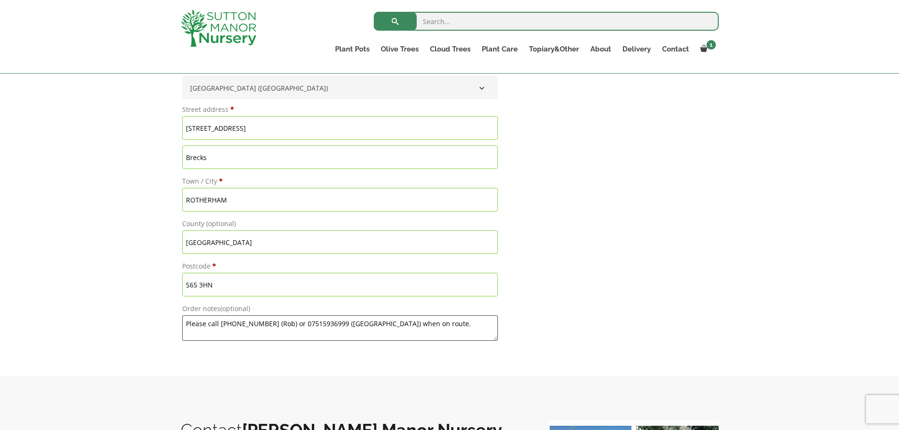
click at [264, 282] on input "S65 3HN" at bounding box center [340, 285] width 316 height 24
click at [255, 242] on input "South Yorkshire" at bounding box center [340, 242] width 316 height 24
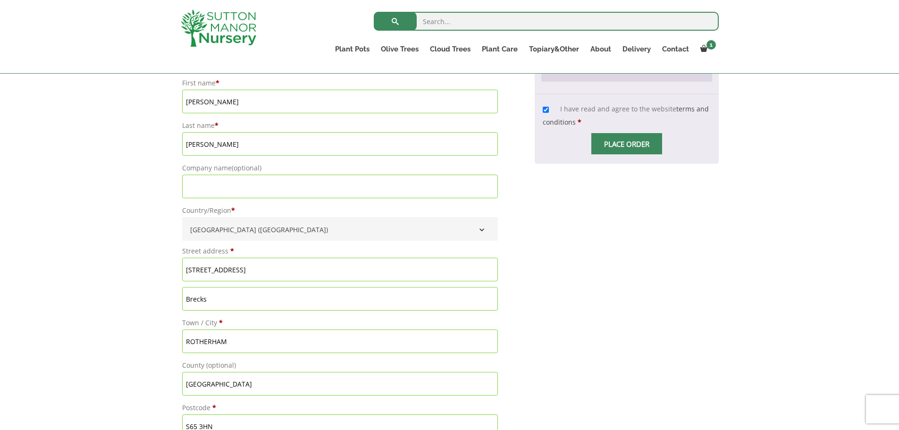
click at [277, 259] on input "[STREET_ADDRESS]" at bounding box center [340, 270] width 316 height 24
click at [282, 274] on input "[STREET_ADDRESS]" at bounding box center [340, 270] width 316 height 24
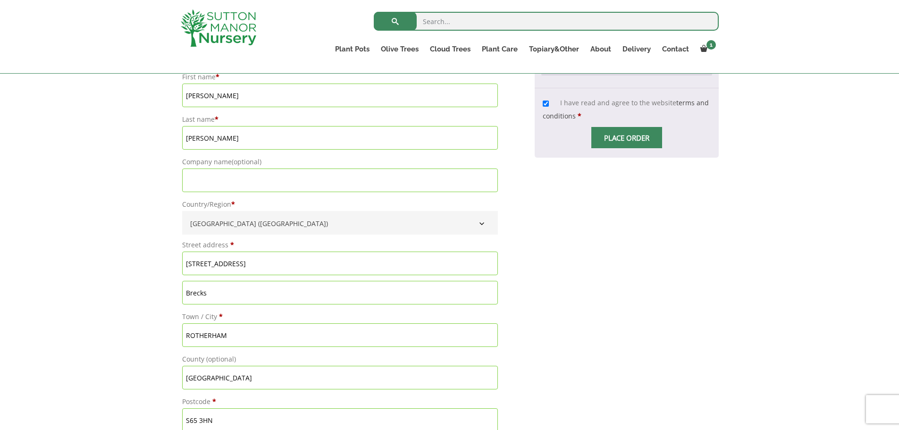
scroll to position [850, 0]
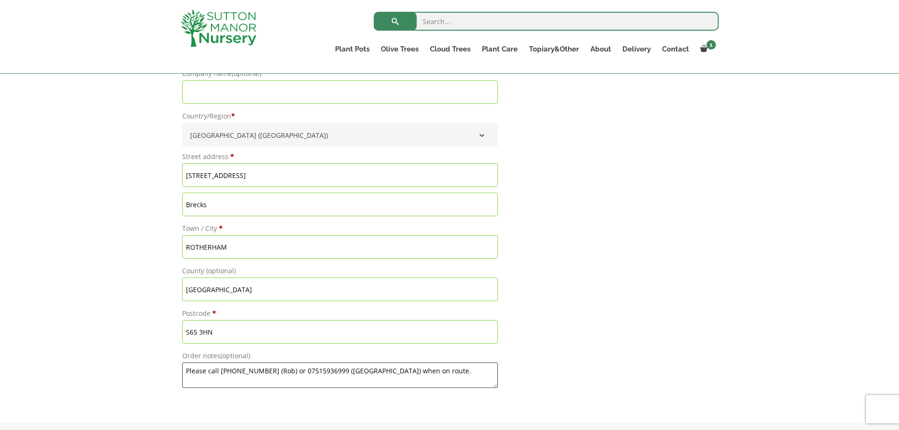
click at [259, 338] on input "S65 3HN" at bounding box center [340, 332] width 316 height 24
drag, startPoint x: 256, startPoint y: 293, endPoint x: 256, endPoint y: 278, distance: 15.1
click at [256, 293] on input "South Yorkshire" at bounding box center [340, 290] width 316 height 24
drag, startPoint x: 249, startPoint y: 170, endPoint x: 161, endPoint y: 166, distance: 88.4
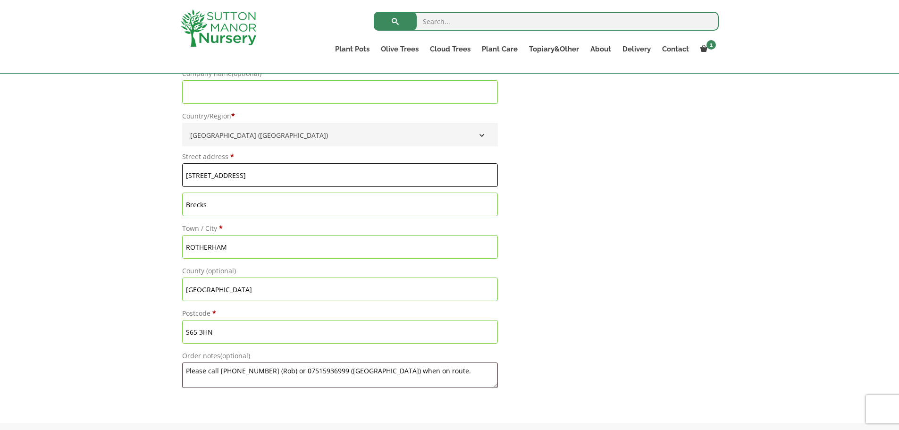
type input "[STREET_ADDRESS]"
type input "Brecks"
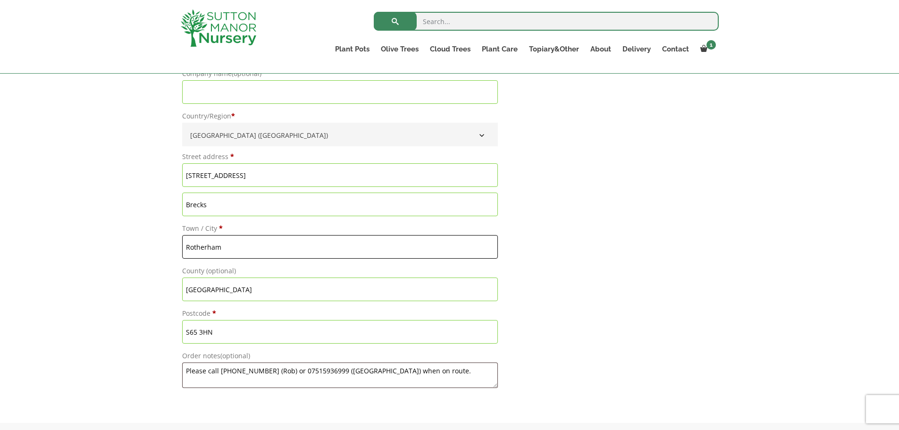
type input "Rotherham"
type input "S"
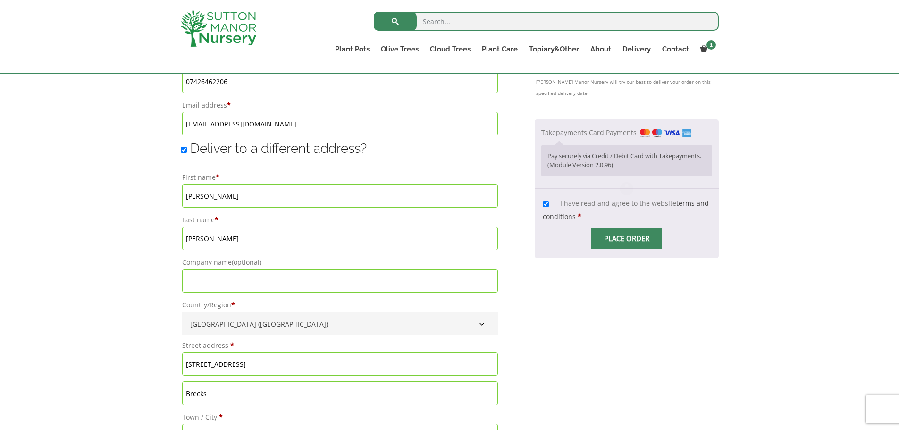
scroll to position [614, 0]
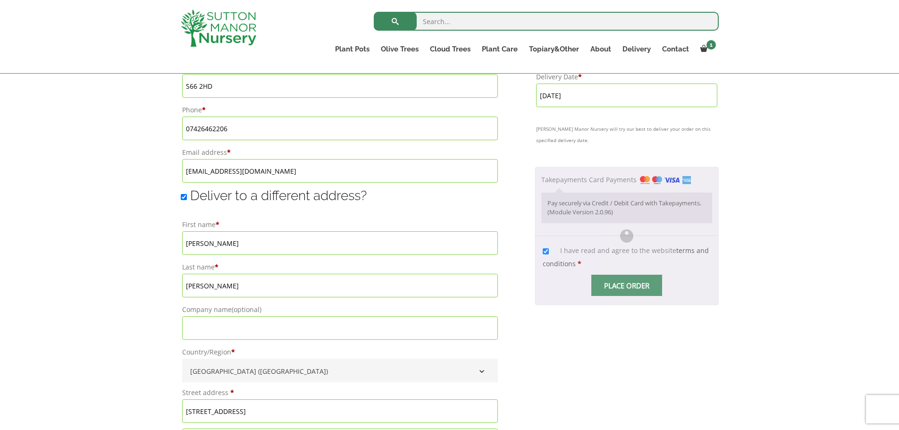
drag, startPoint x: 233, startPoint y: 236, endPoint x: 238, endPoint y: 237, distance: 5.3
click at [233, 236] on input "ROBERT" at bounding box center [340, 243] width 316 height 24
drag, startPoint x: 220, startPoint y: 238, endPoint x: 159, endPoint y: 236, distance: 61.0
click at [158, 236] on div "Have a coupon? Click here to enter your code Apply coupon Billing details First…" at bounding box center [449, 154] width 899 height 1009
type input "Robert"
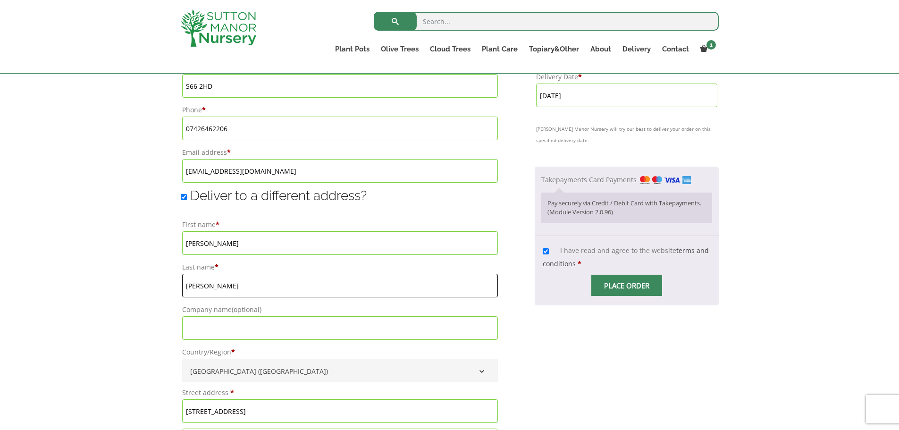
type input "Parkin"
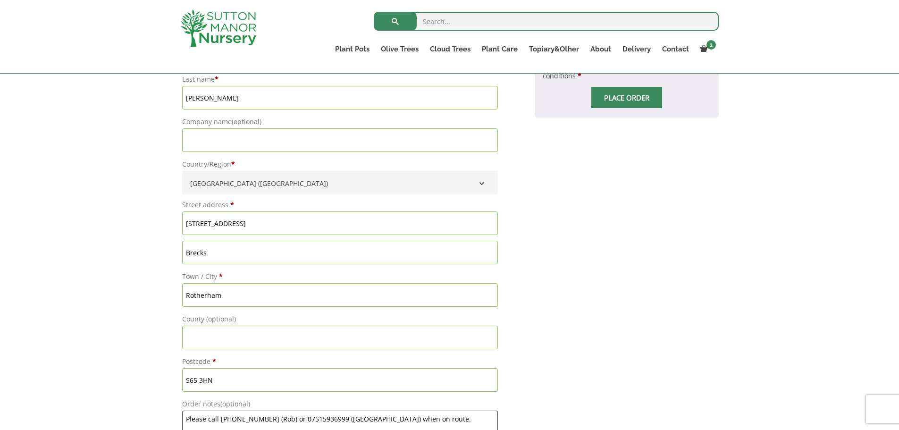
scroll to position [755, 0]
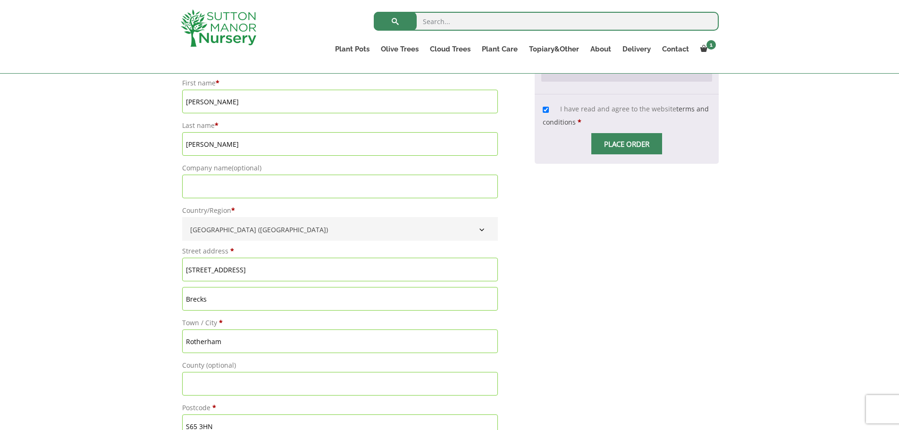
click at [639, 138] on input "Place order" at bounding box center [626, 143] width 71 height 21
